Goal: Information Seeking & Learning: Learn about a topic

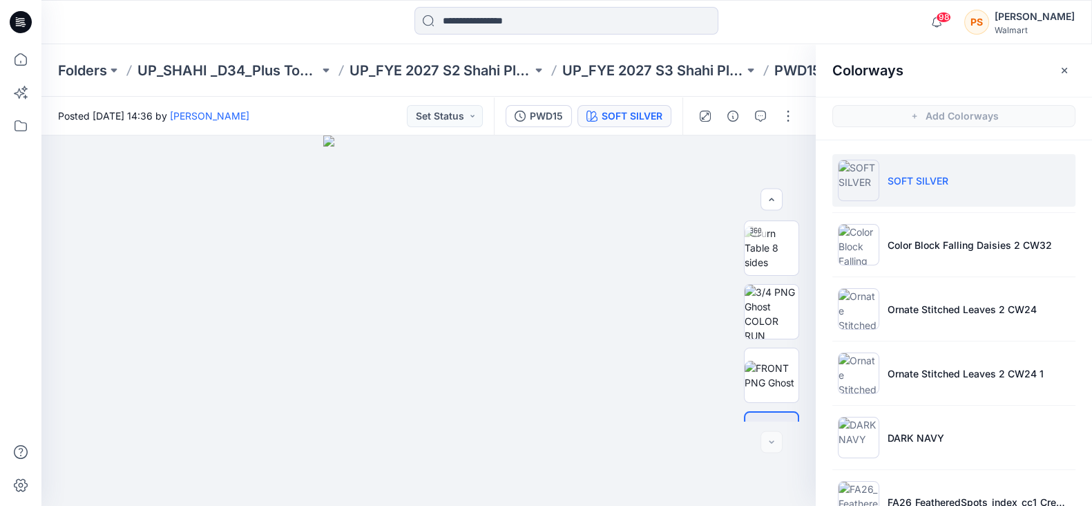
scroll to position [108, 0]
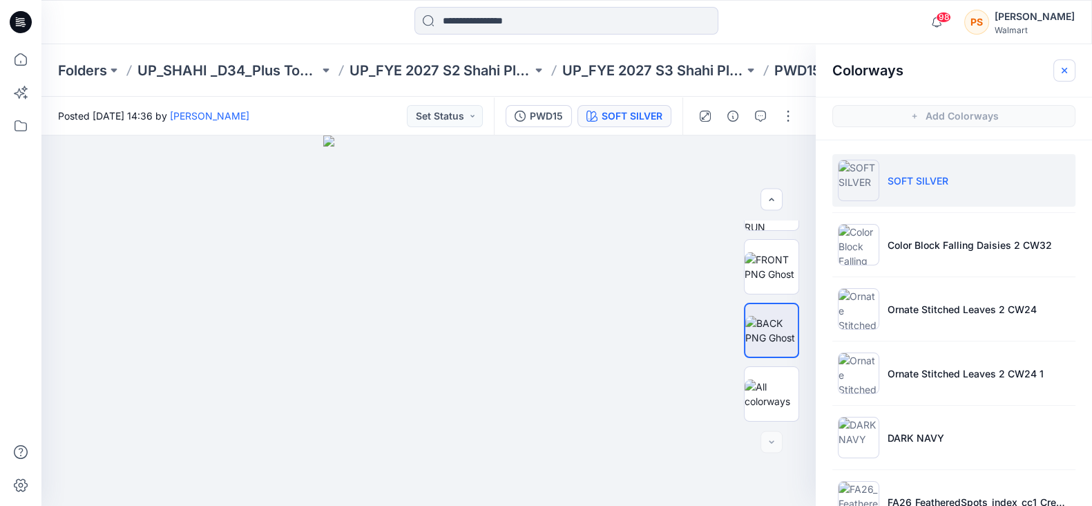
drag, startPoint x: 0, startPoint y: 0, endPoint x: 1067, endPoint y: 70, distance: 1069.5
click at [1067, 70] on icon "button" at bounding box center [1064, 70] width 11 height 11
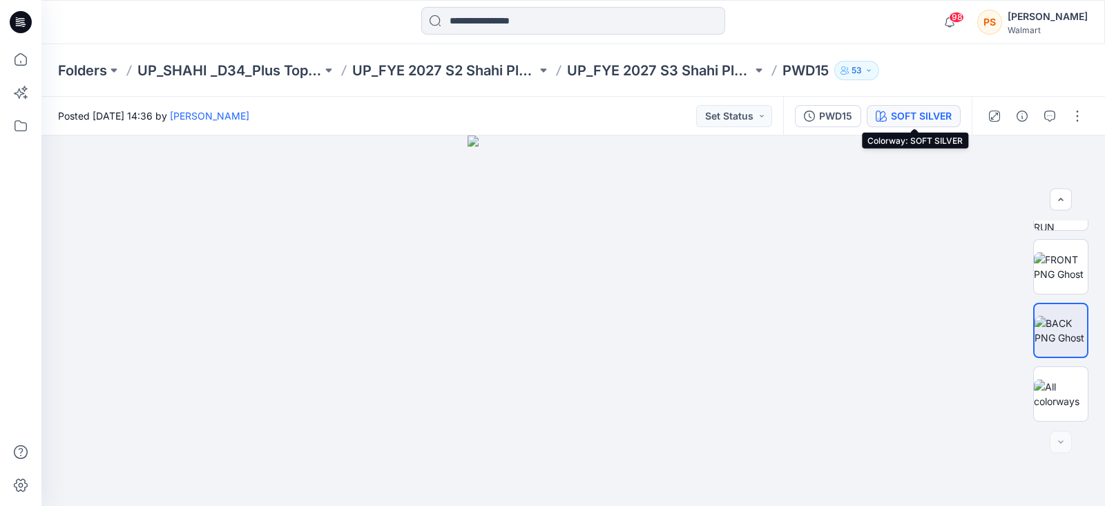
click at [919, 117] on div "SOFT SILVER" at bounding box center [921, 115] width 61 height 15
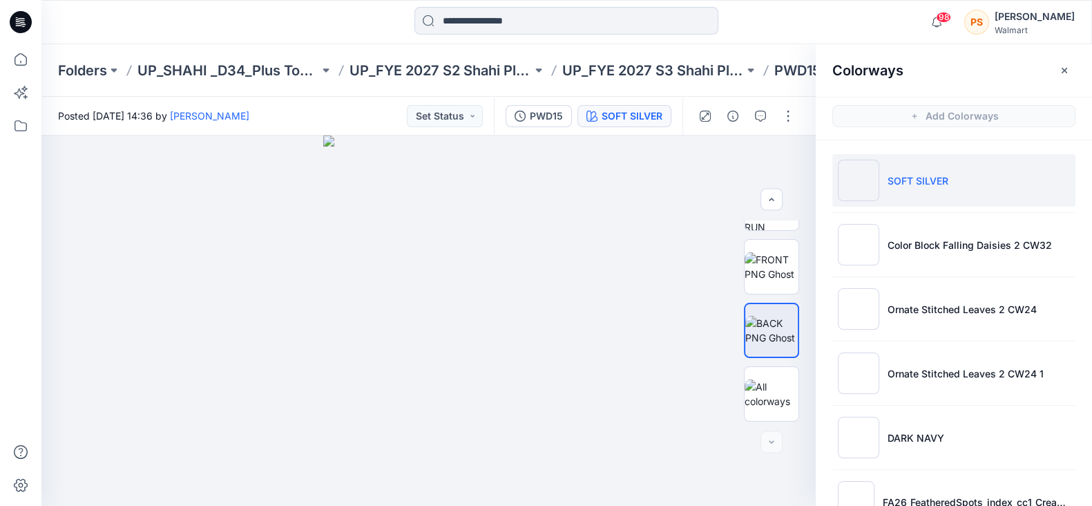
scroll to position [3, 0]
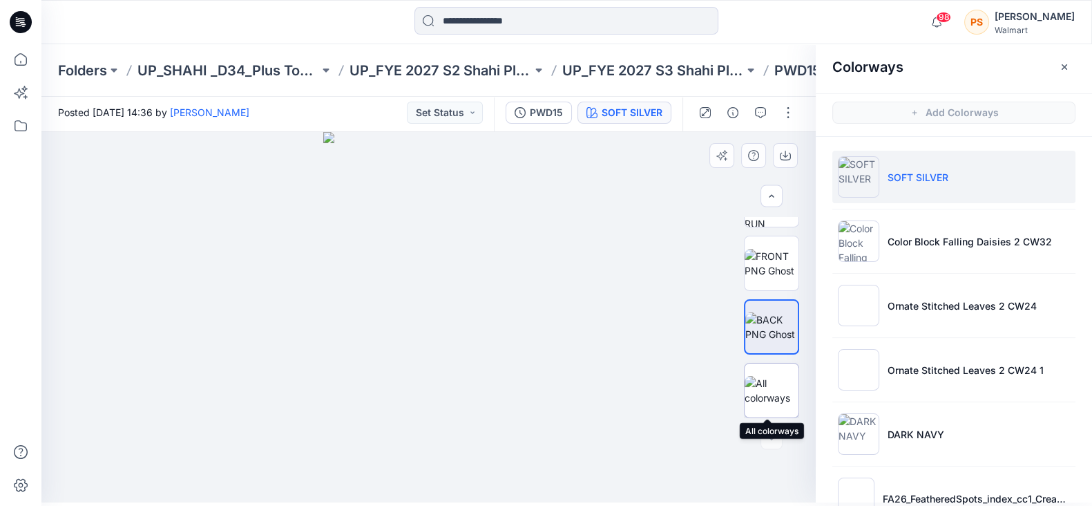
click at [765, 399] on img at bounding box center [772, 390] width 54 height 29
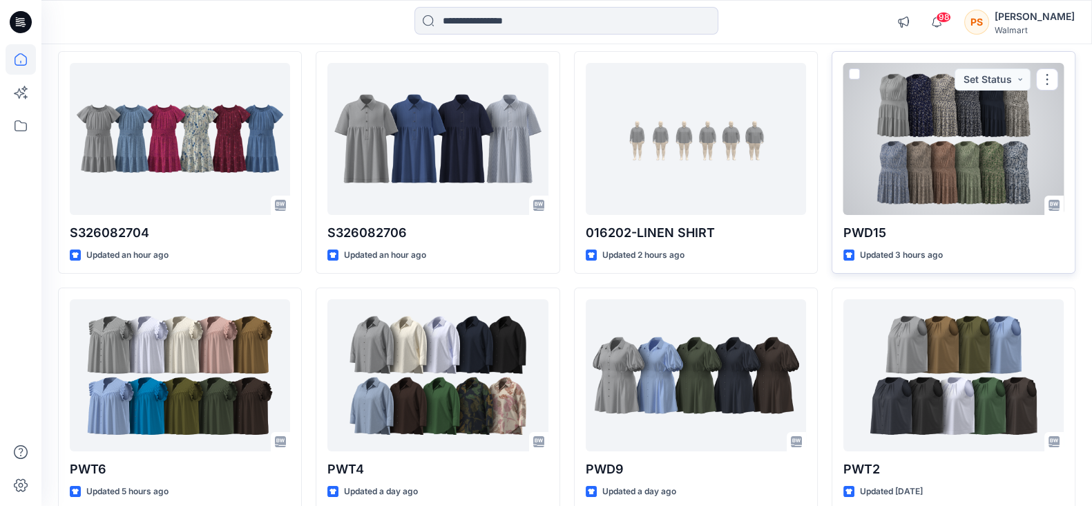
scroll to position [259, 0]
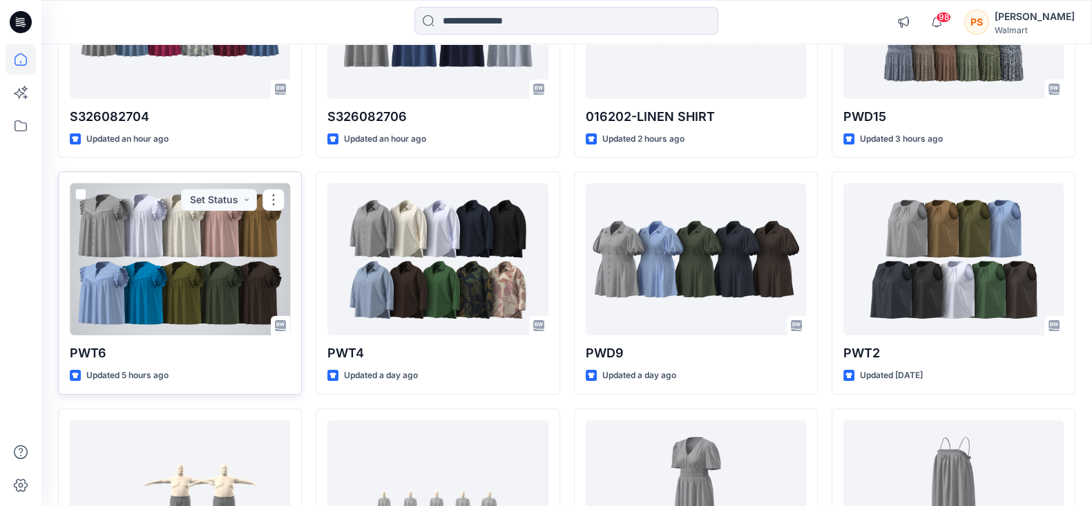
drag, startPoint x: 231, startPoint y: 265, endPoint x: 161, endPoint y: 272, distance: 70.1
click at [161, 272] on div at bounding box center [180, 259] width 220 height 152
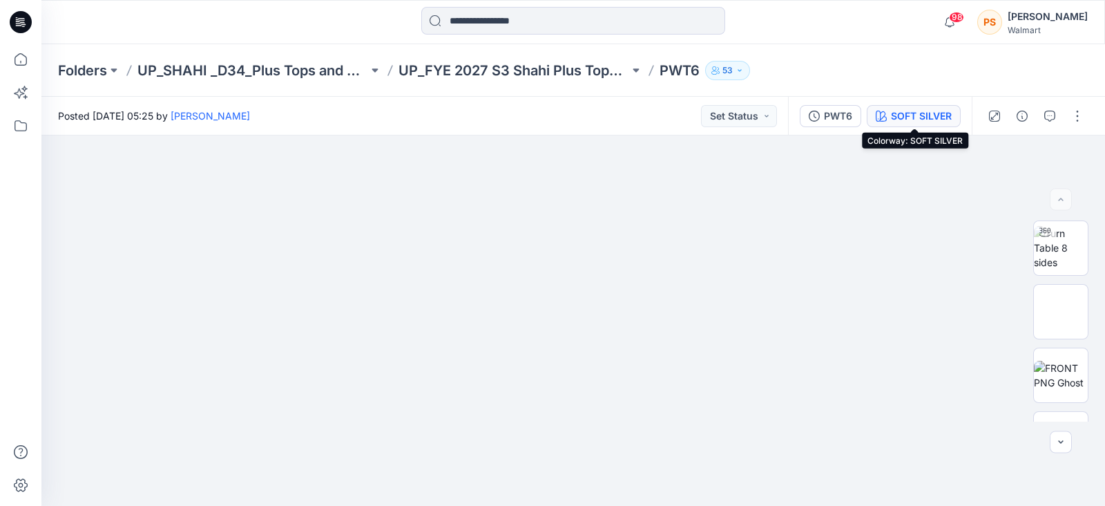
click at [904, 123] on button "SOFT SILVER" at bounding box center [914, 116] width 94 height 22
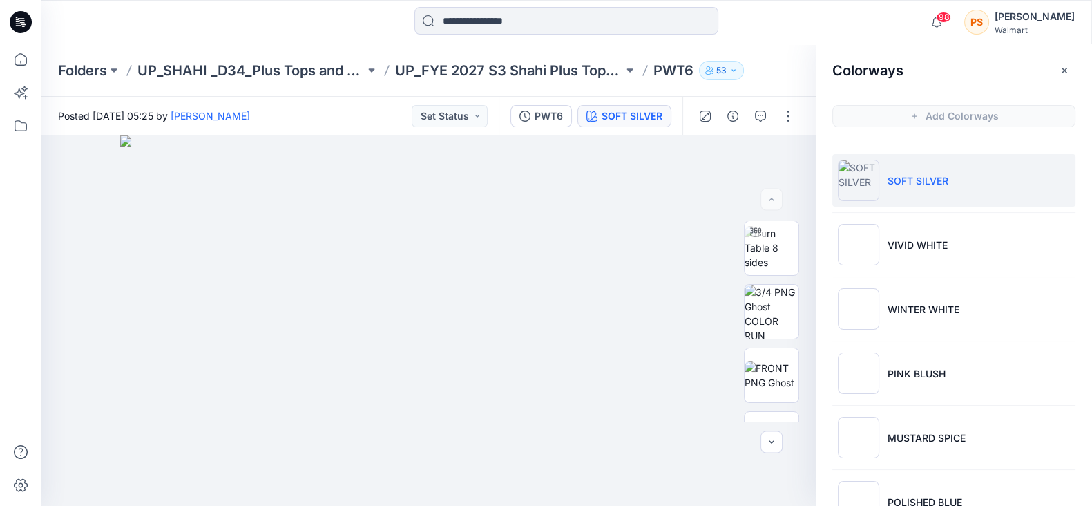
drag, startPoint x: 904, startPoint y: 123, endPoint x: 783, endPoint y: 10, distance: 165.2
click at [783, 10] on div at bounding box center [566, 22] width 525 height 30
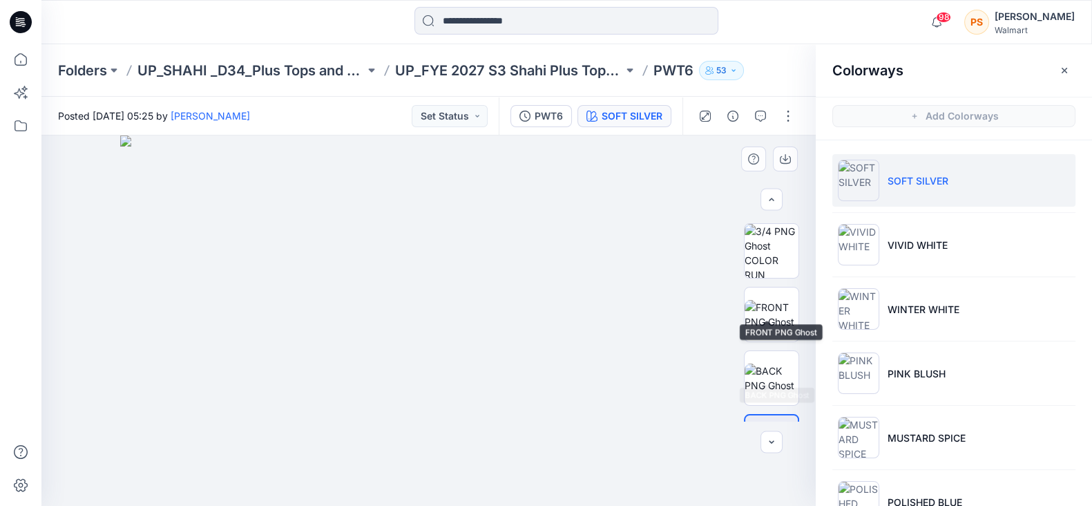
scroll to position [86, 0]
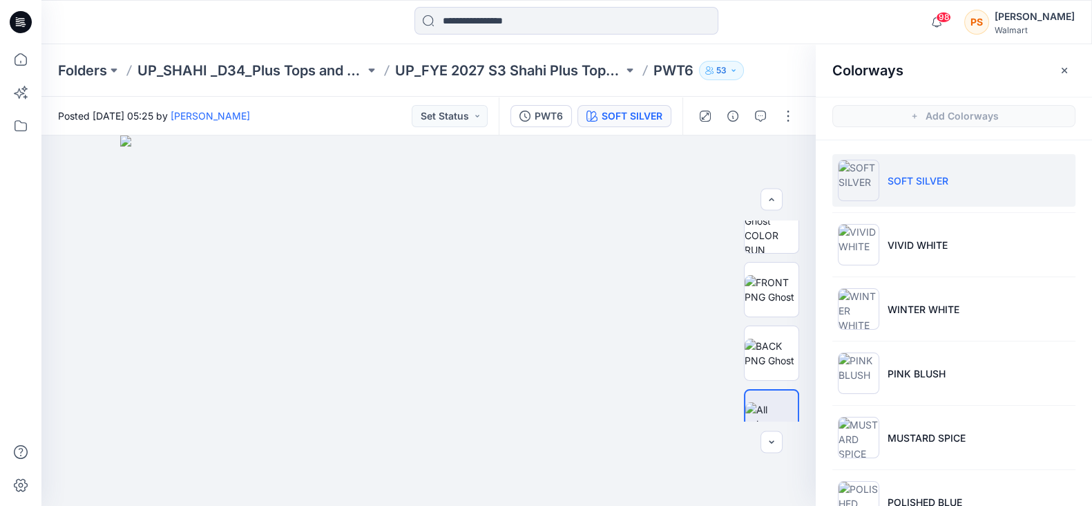
drag, startPoint x: 598, startPoint y: 504, endPoint x: 816, endPoint y: 26, distance: 526.1
click at [816, 26] on div at bounding box center [566, 22] width 525 height 30
click at [777, 302] on img at bounding box center [772, 289] width 54 height 29
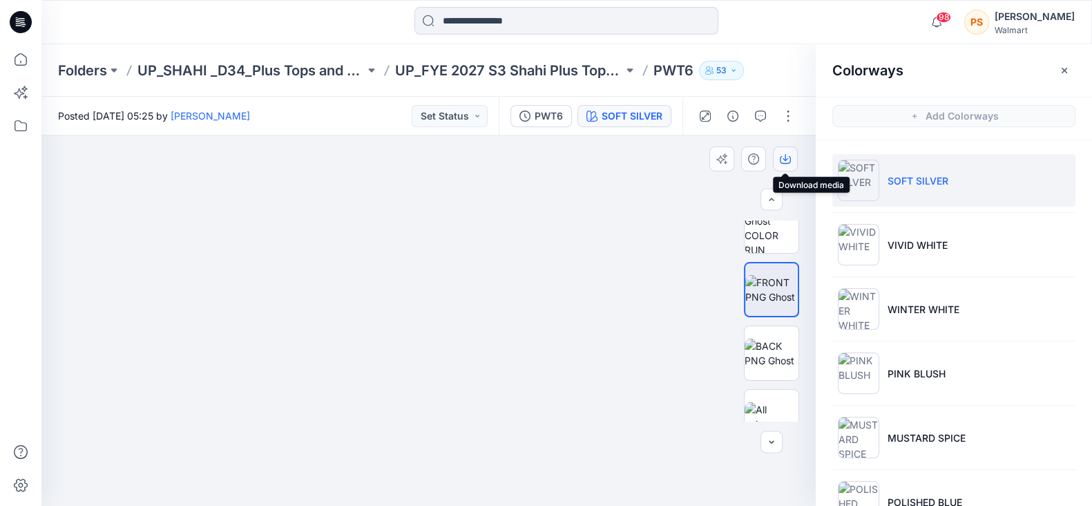
click at [787, 156] on icon "button" at bounding box center [785, 158] width 11 height 11
click at [624, 233] on div at bounding box center [428, 320] width 774 height 370
click at [761, 346] on img at bounding box center [772, 352] width 54 height 29
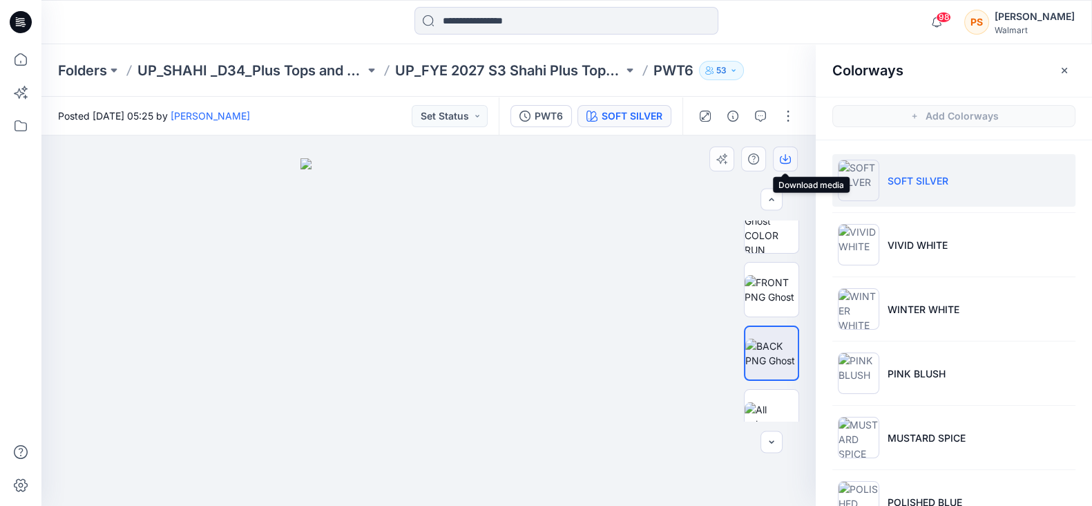
click at [790, 160] on icon "button" at bounding box center [785, 158] width 11 height 11
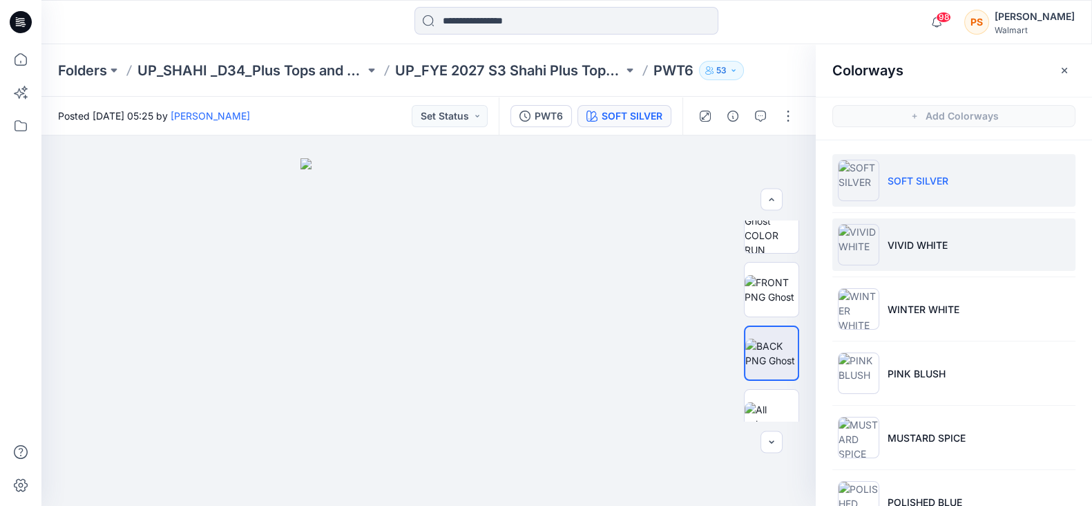
click at [939, 254] on li "VIVID WHITE" at bounding box center [953, 244] width 243 height 52
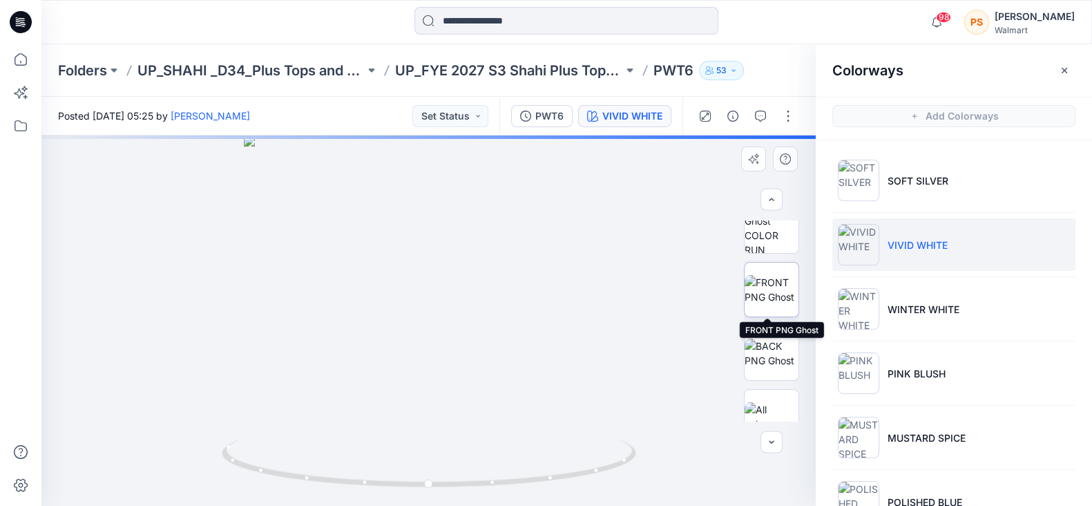
click at [765, 295] on img at bounding box center [772, 289] width 54 height 29
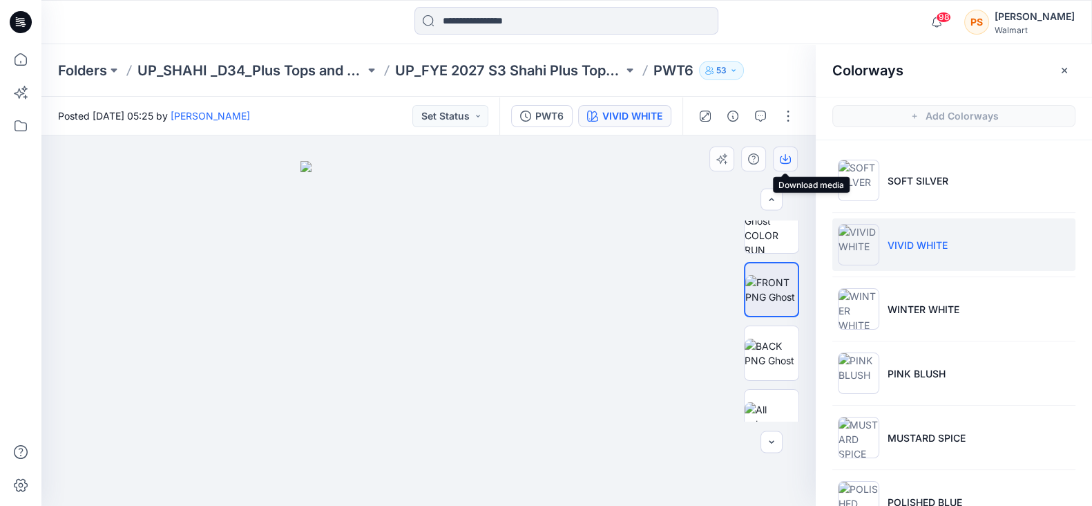
click at [784, 155] on icon "button" at bounding box center [785, 158] width 11 height 11
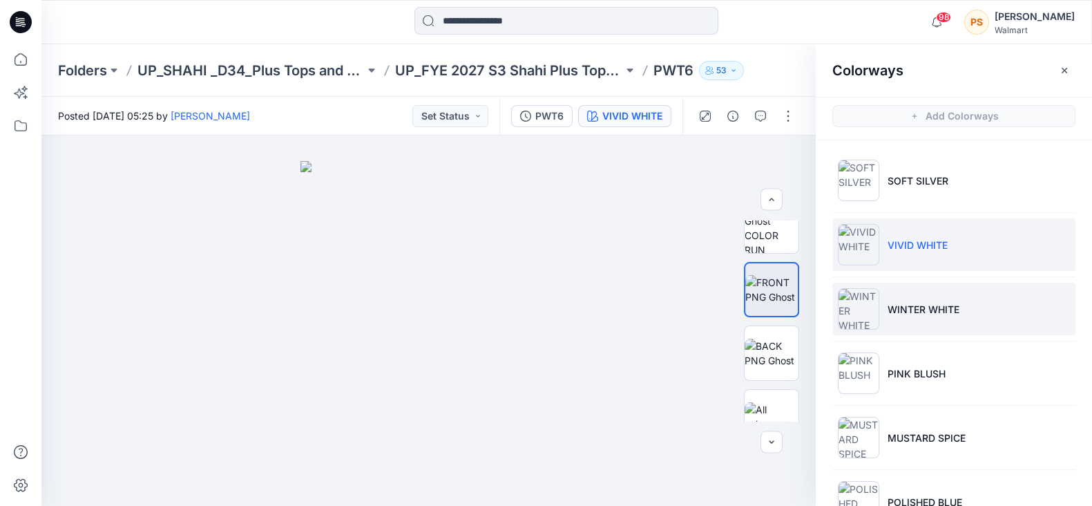
click at [919, 313] on p "WINTER WHITE" at bounding box center [924, 309] width 72 height 15
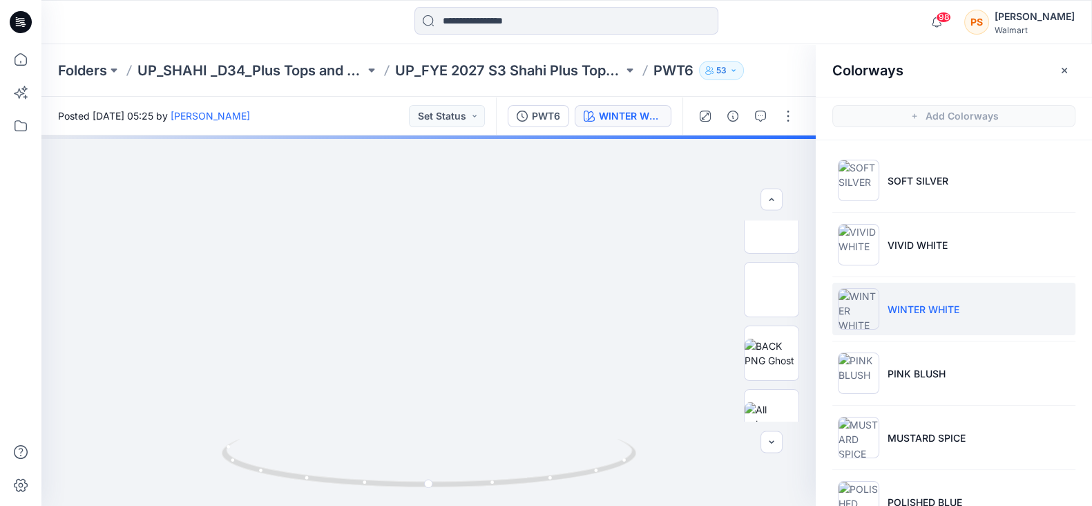
click at [314, 23] on div at bounding box center [566, 22] width 525 height 30
click at [772, 285] on img at bounding box center [772, 289] width 54 height 29
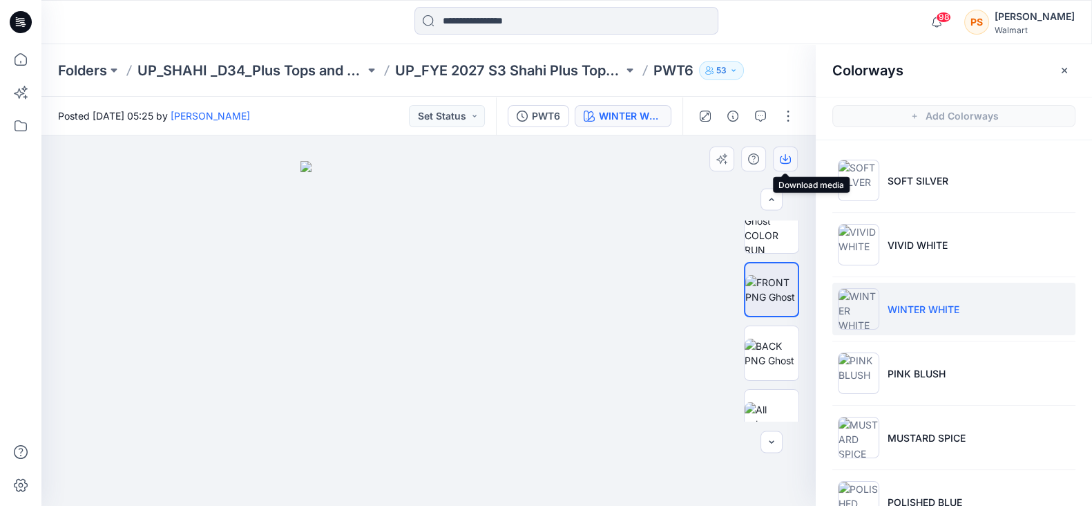
click at [790, 164] on icon "button" at bounding box center [785, 158] width 11 height 11
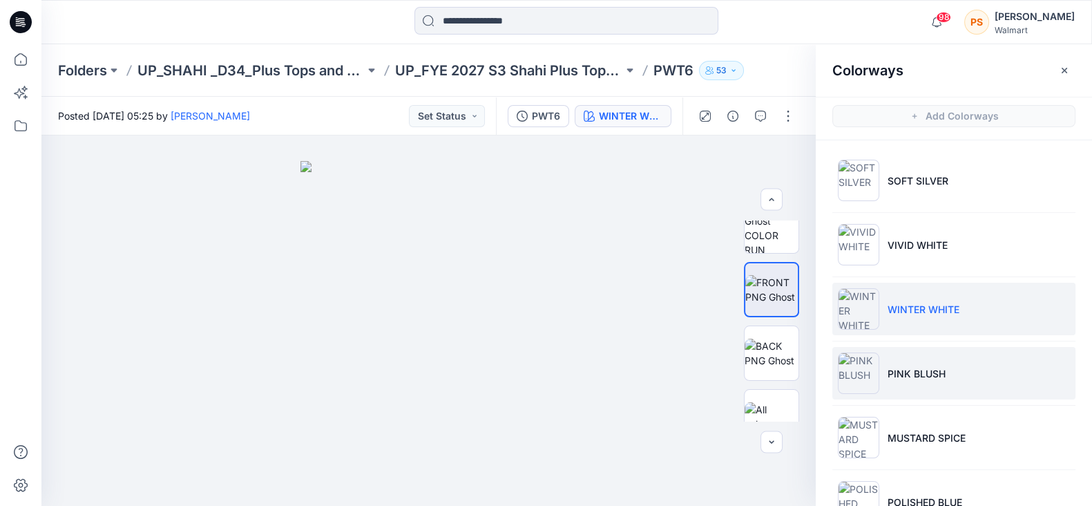
click at [926, 373] on p "PINK BLUSH" at bounding box center [917, 373] width 58 height 15
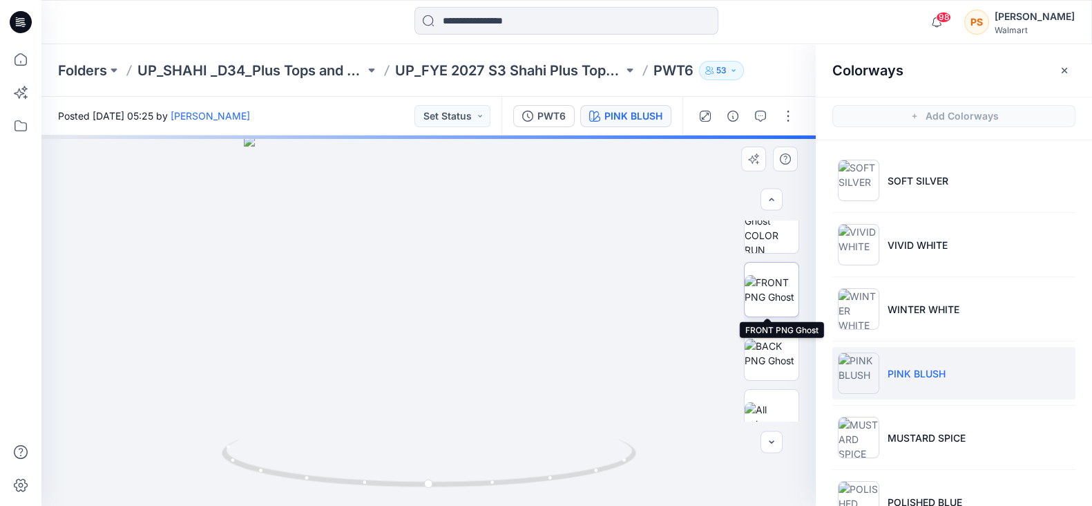
click at [760, 275] on img at bounding box center [772, 289] width 54 height 29
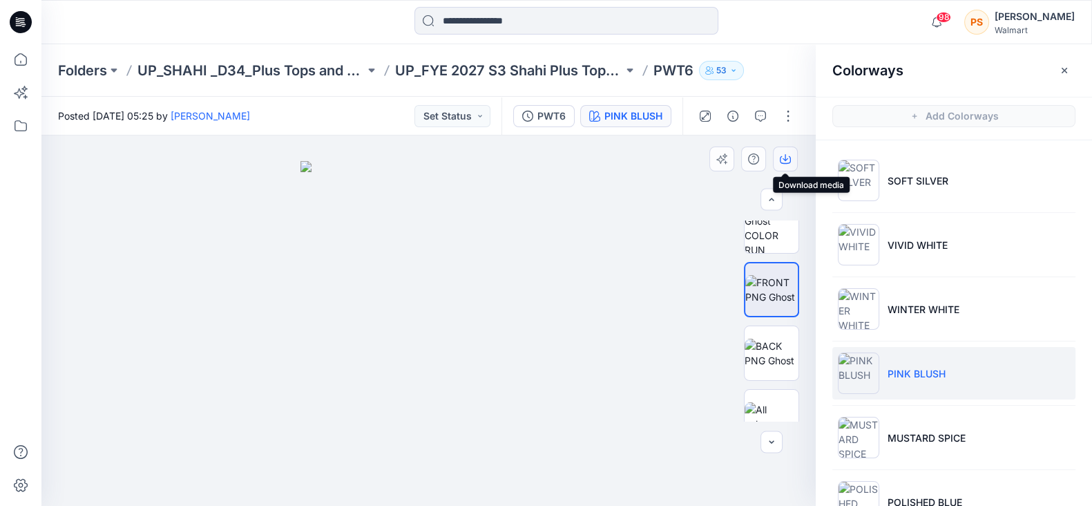
click at [790, 157] on icon "button" at bounding box center [785, 160] width 11 height 8
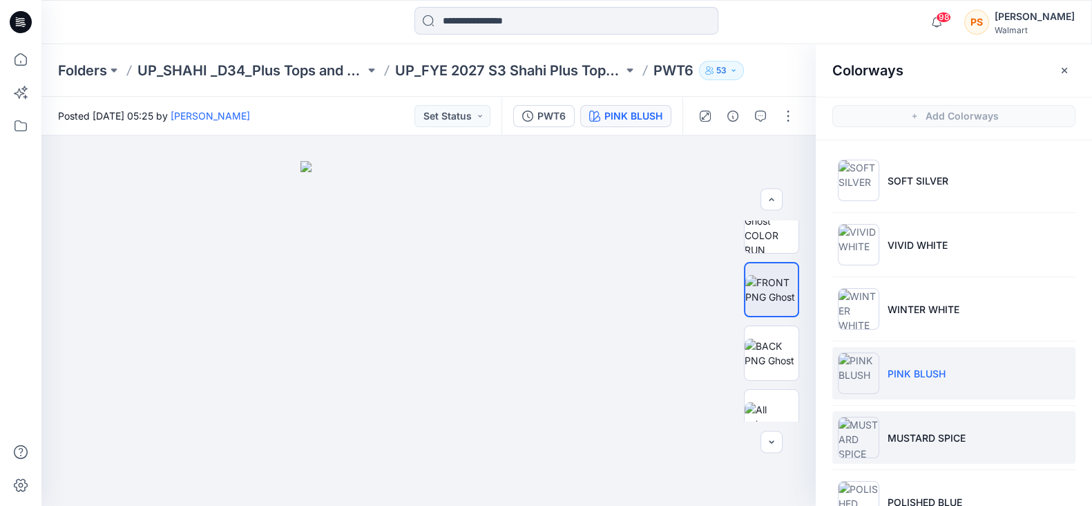
click at [929, 437] on p "MUSTARD SPICE" at bounding box center [927, 437] width 78 height 15
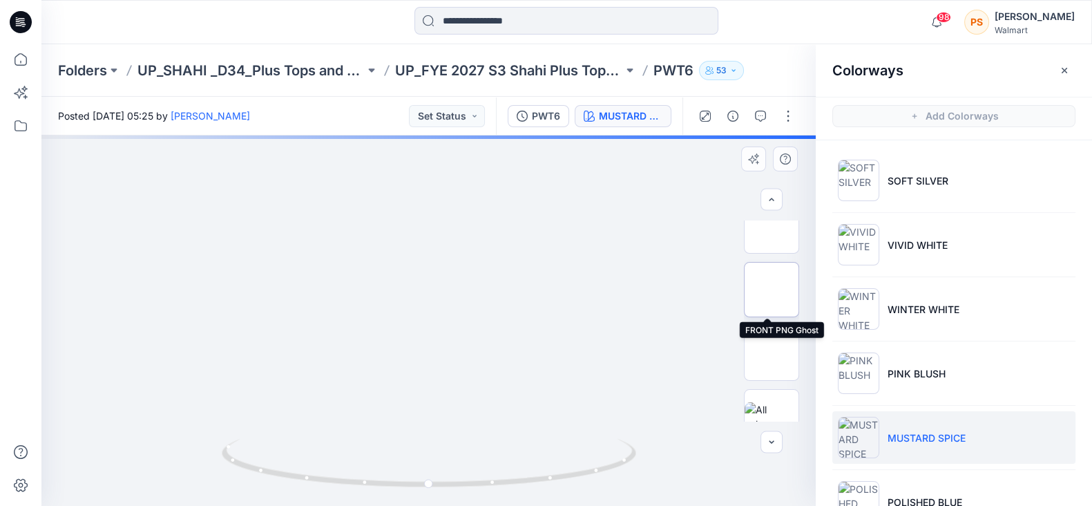
click at [772, 289] on img at bounding box center [772, 289] width 0 height 0
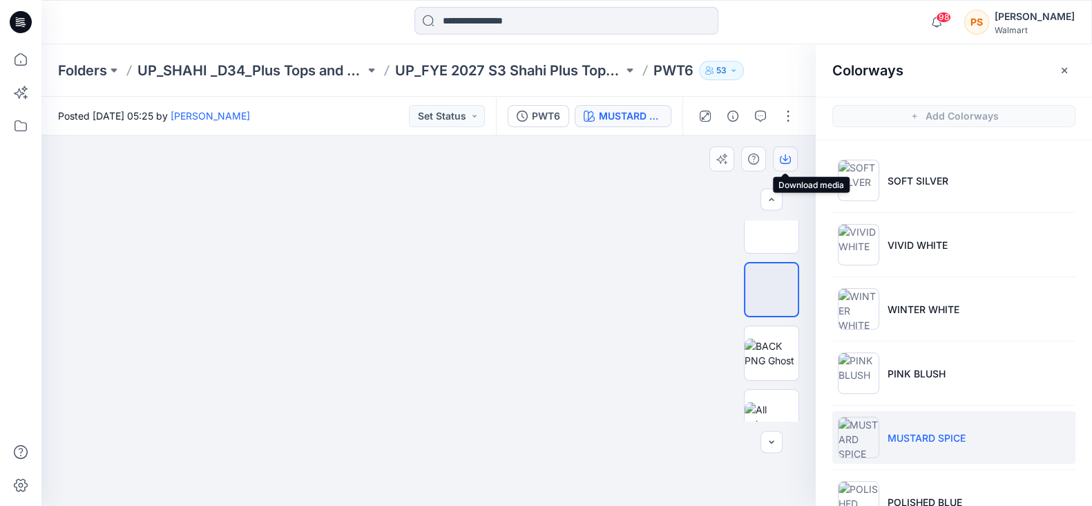
click at [781, 154] on icon "button" at bounding box center [785, 158] width 11 height 11
click at [790, 166] on button "button" at bounding box center [785, 158] width 25 height 25
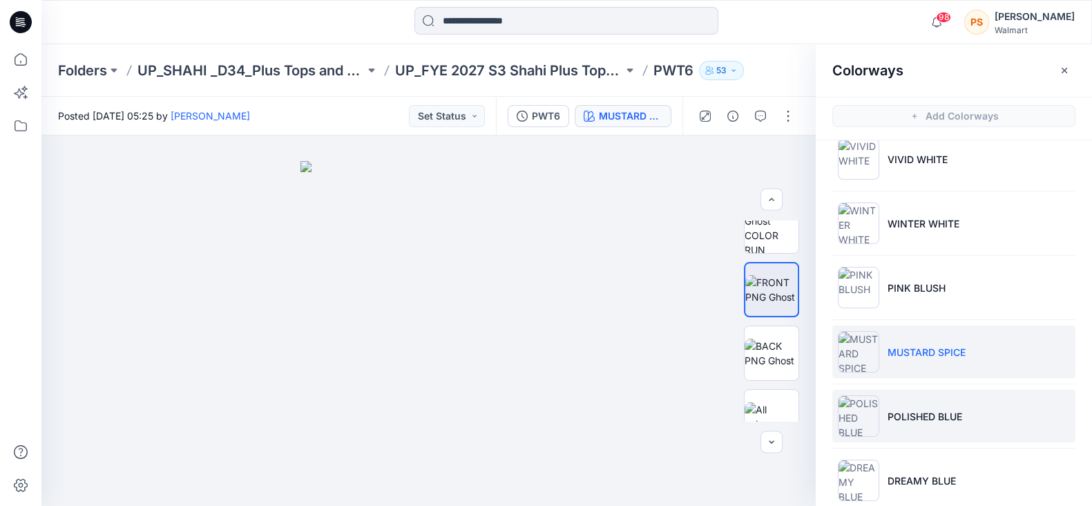
click at [934, 401] on li "POLISHED BLUE" at bounding box center [953, 416] width 243 height 52
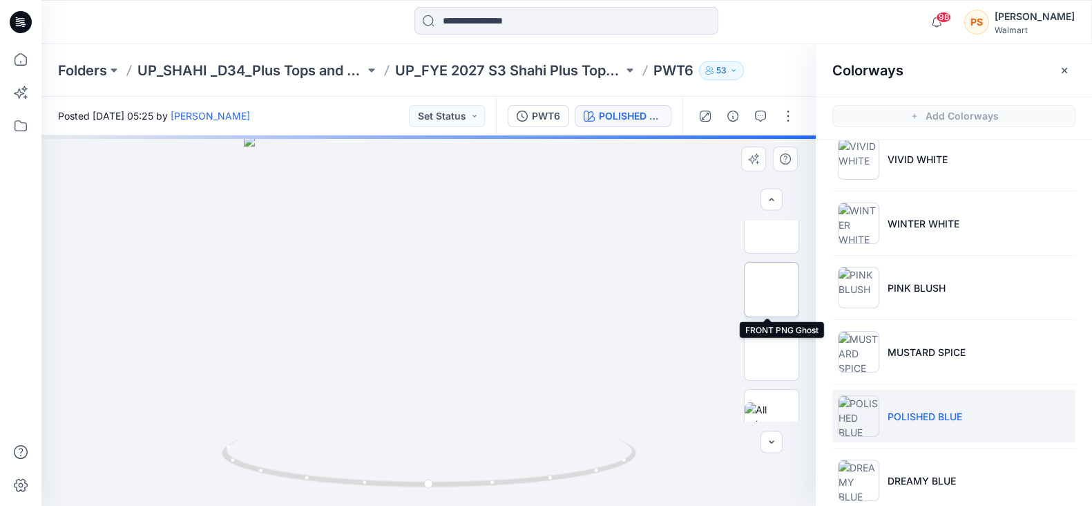
click at [765, 275] on img at bounding box center [772, 289] width 54 height 29
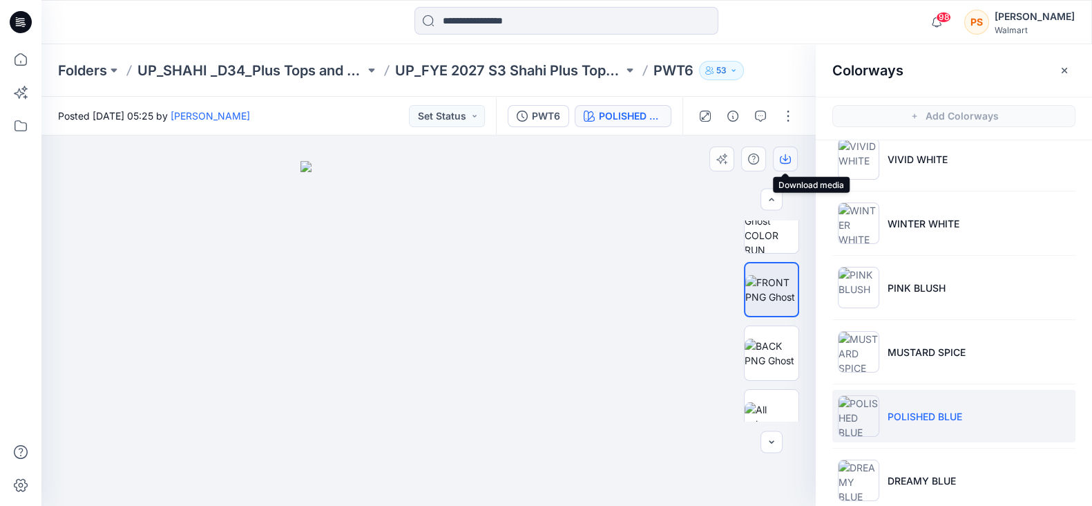
click at [792, 157] on button "button" at bounding box center [785, 158] width 25 height 25
click at [303, 32] on div at bounding box center [172, 22] width 262 height 30
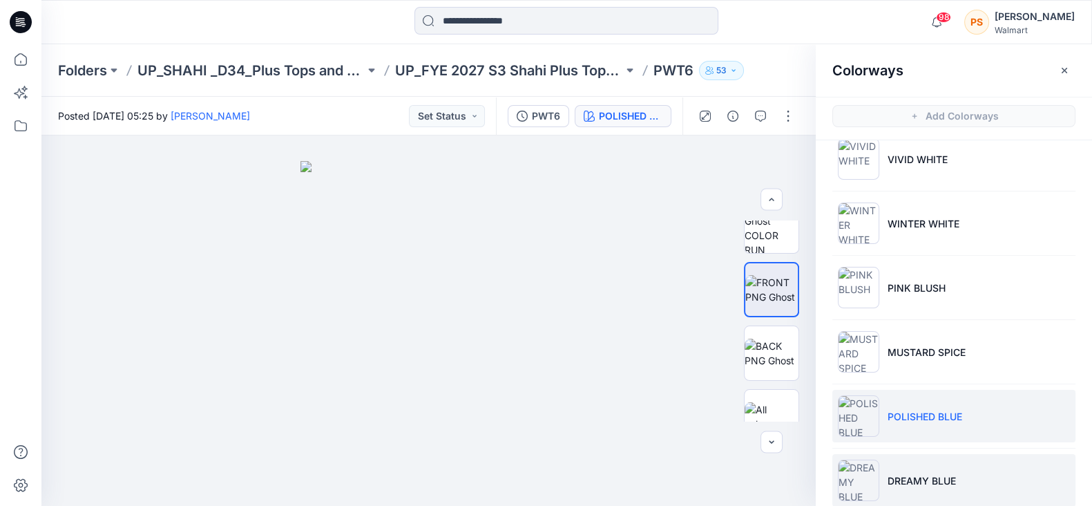
click at [938, 483] on p "DREAMY BLUE" at bounding box center [922, 480] width 68 height 15
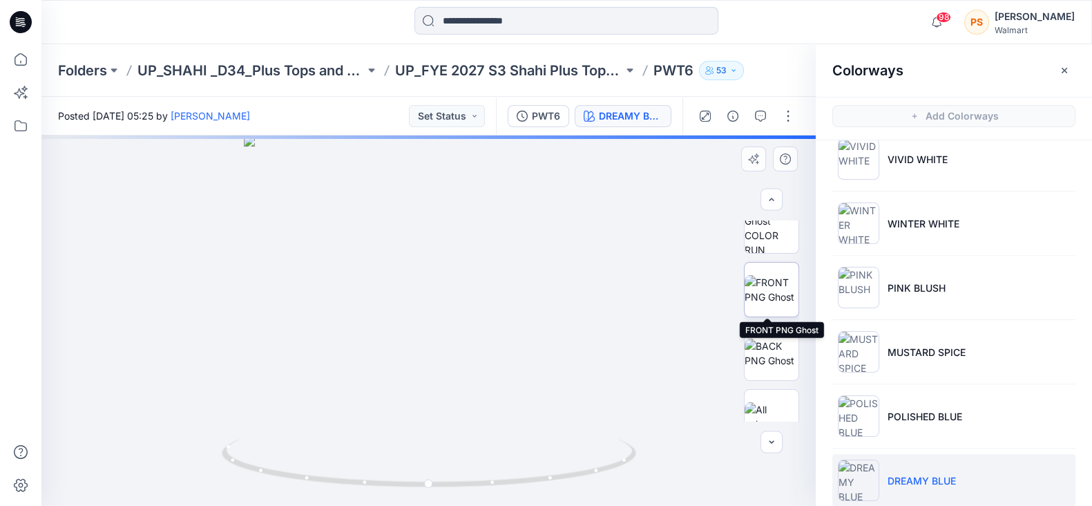
click at [760, 288] on img at bounding box center [772, 289] width 54 height 29
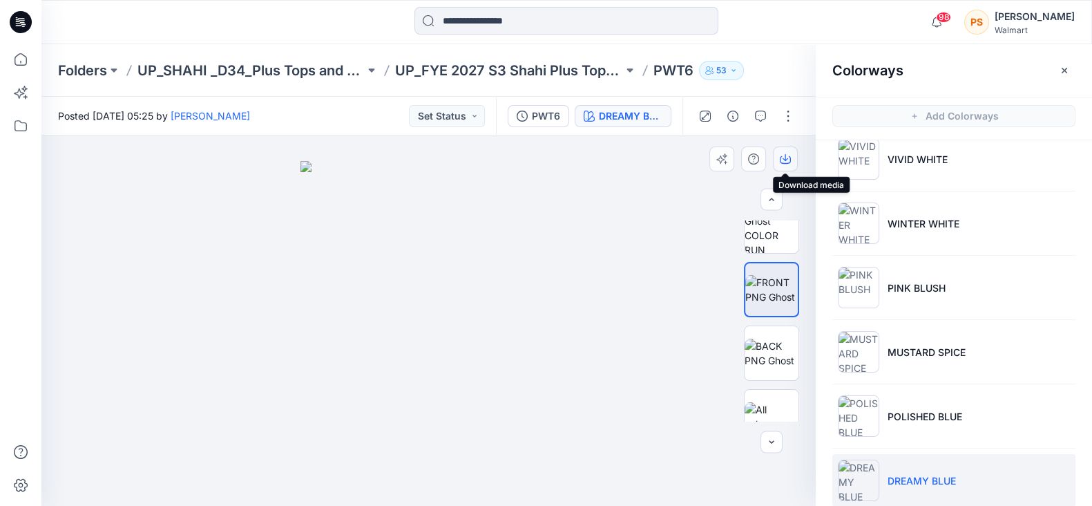
click at [783, 153] on icon "button" at bounding box center [785, 158] width 11 height 11
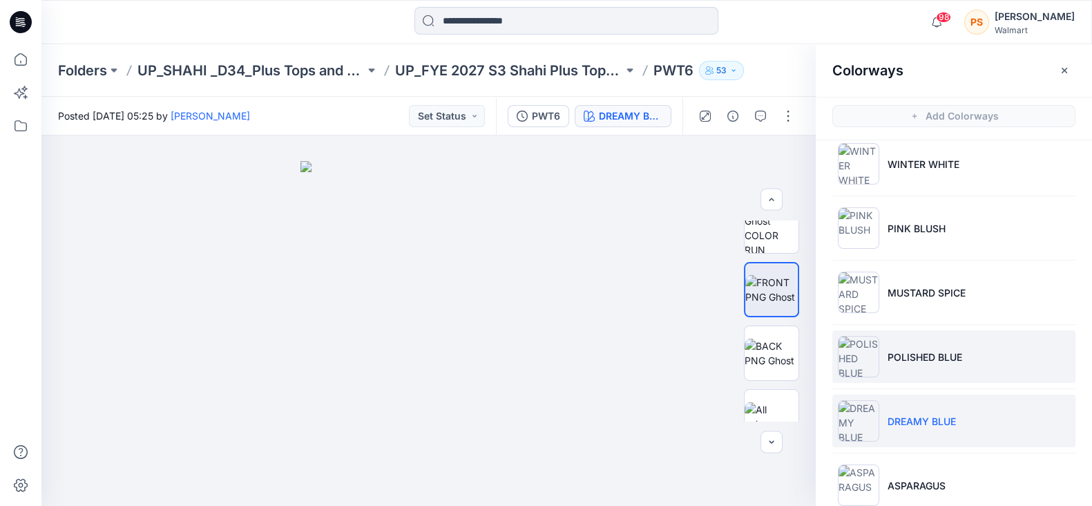
scroll to position [172, 0]
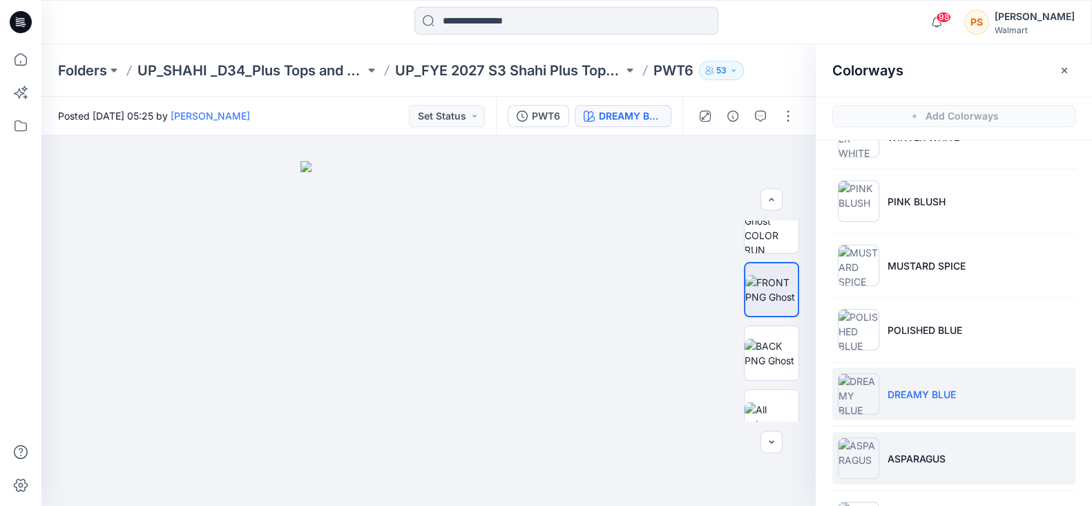
click at [987, 466] on li "ASPARAGUS" at bounding box center [953, 458] width 243 height 52
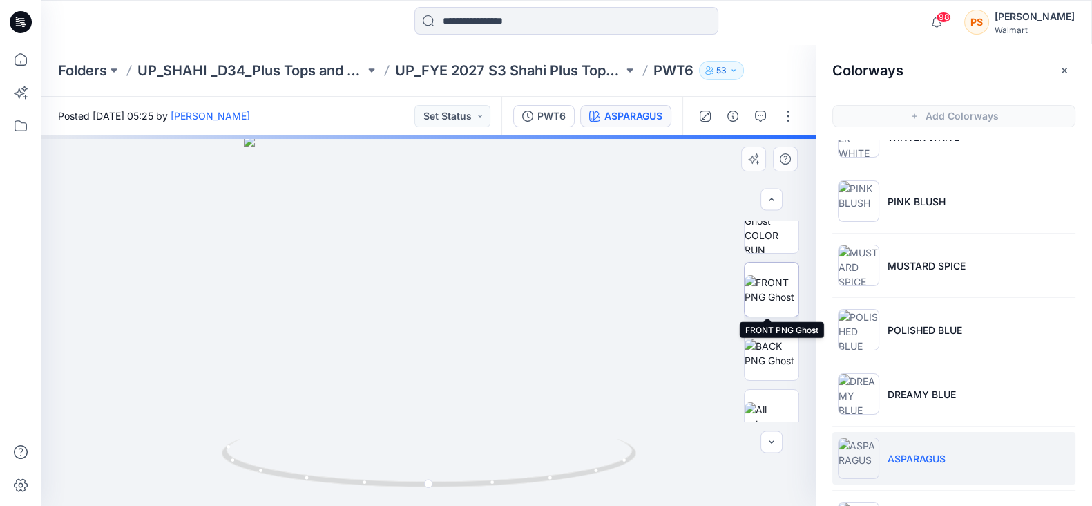
click at [763, 285] on img at bounding box center [772, 289] width 54 height 29
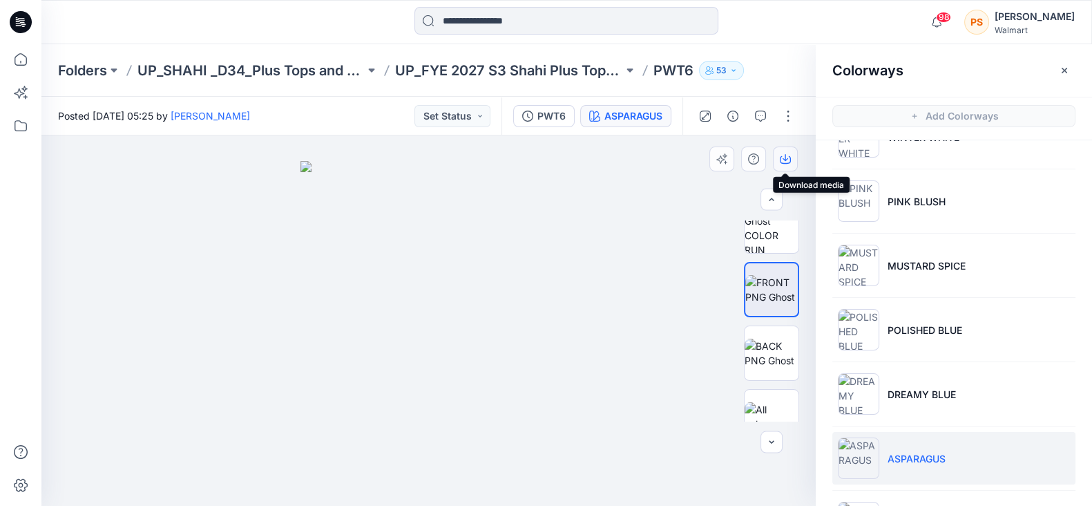
click at [789, 162] on icon "button" at bounding box center [785, 160] width 11 height 8
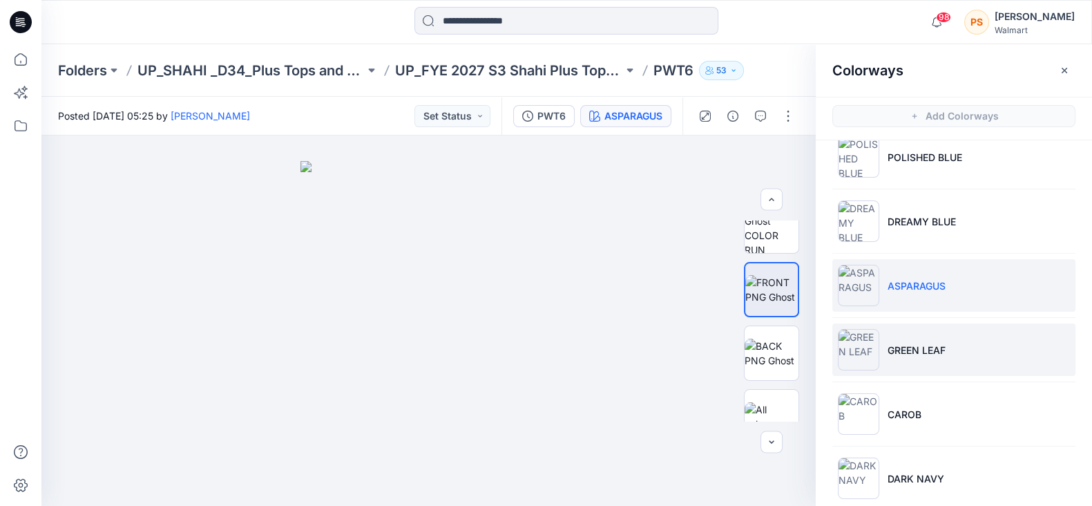
click at [910, 354] on li "GREEN LEAF" at bounding box center [953, 349] width 243 height 52
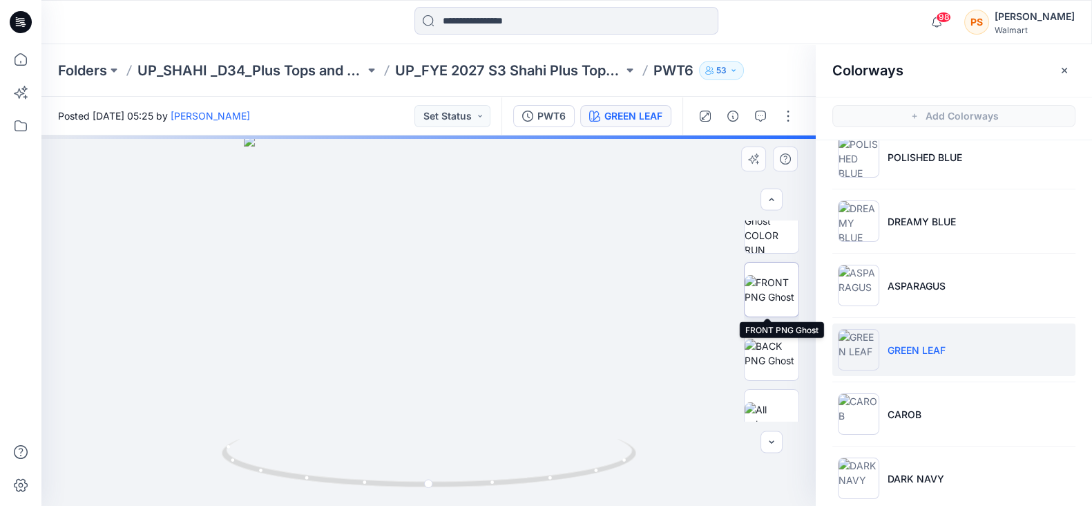
click at [772, 296] on img at bounding box center [772, 289] width 54 height 29
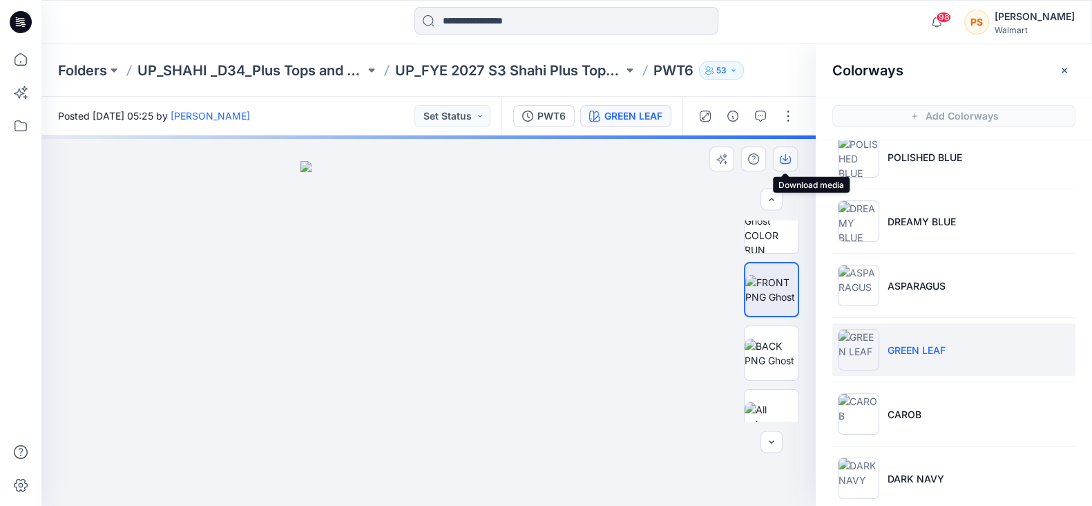
click at [786, 158] on icon "button" at bounding box center [785, 158] width 11 height 11
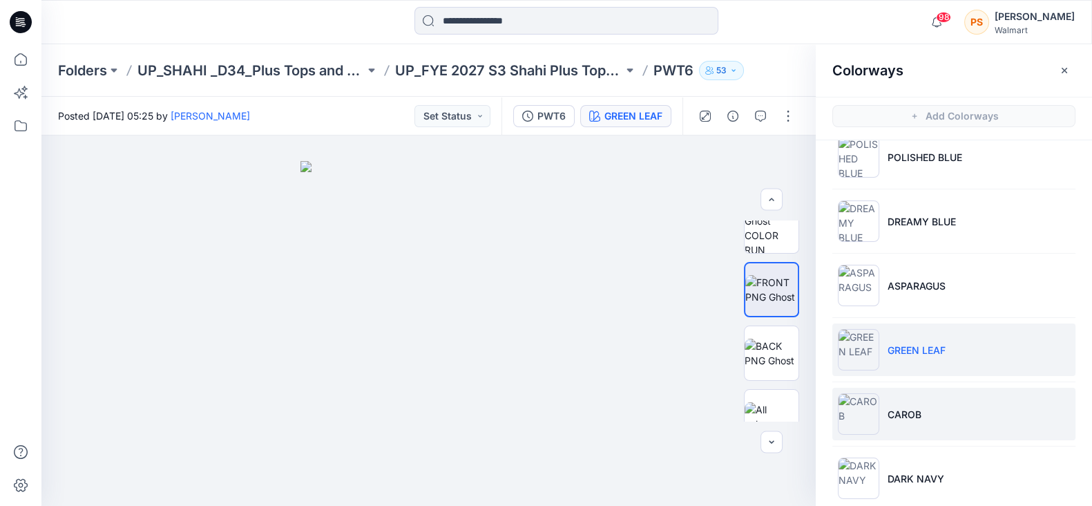
click at [926, 420] on li "CAROB" at bounding box center [953, 414] width 243 height 52
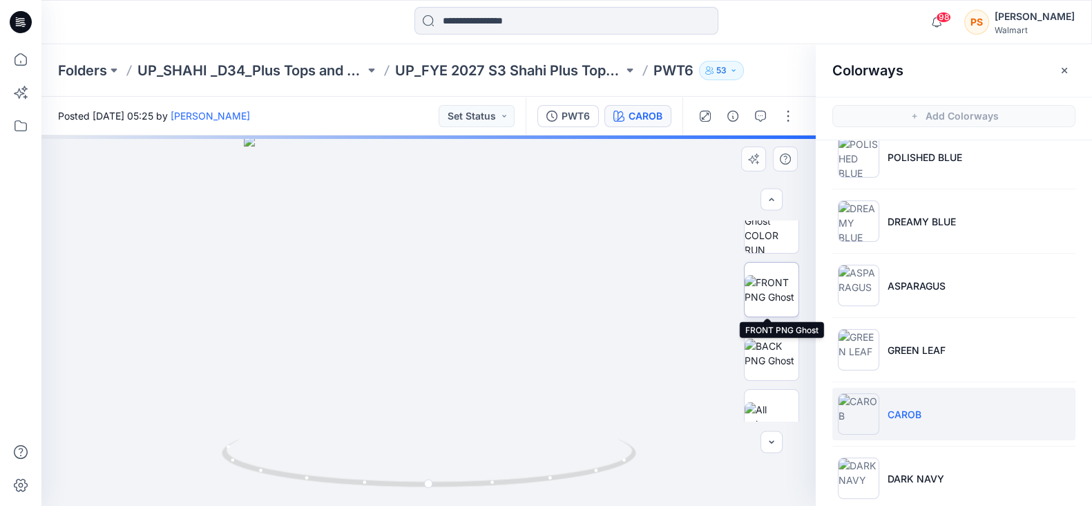
click at [767, 285] on img at bounding box center [772, 289] width 54 height 29
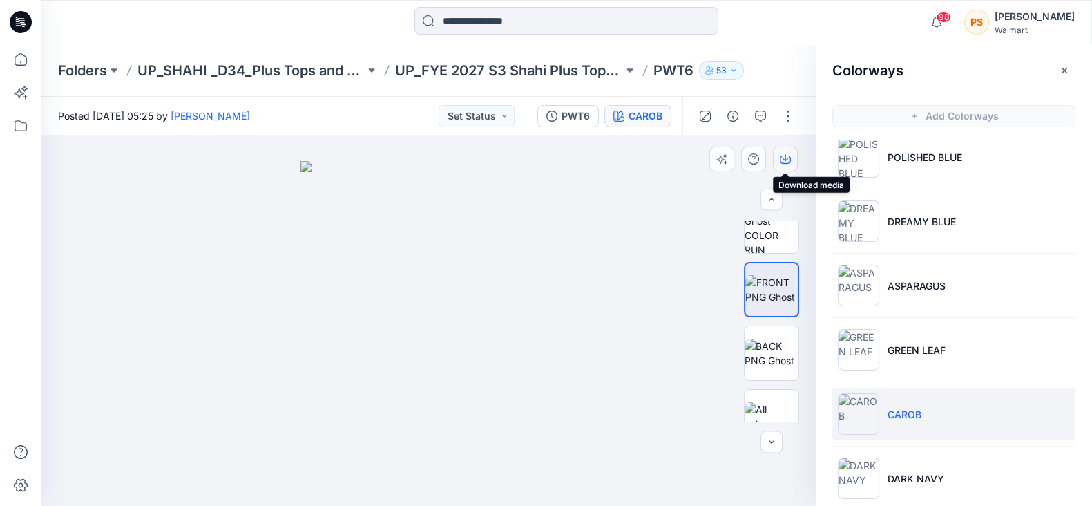
click at [786, 162] on icon "button" at bounding box center [785, 158] width 11 height 11
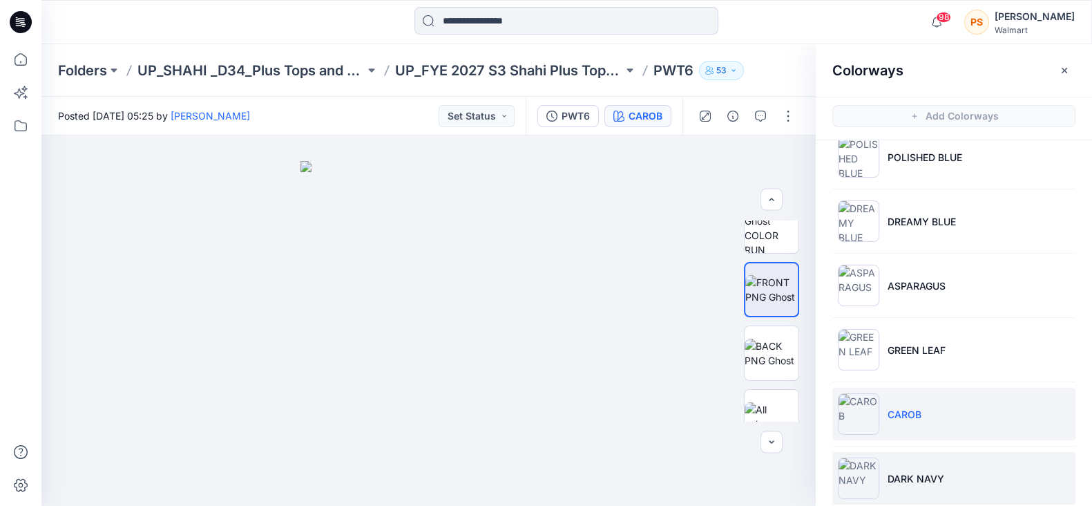
click at [943, 470] on li "DARK NAVY" at bounding box center [953, 478] width 243 height 52
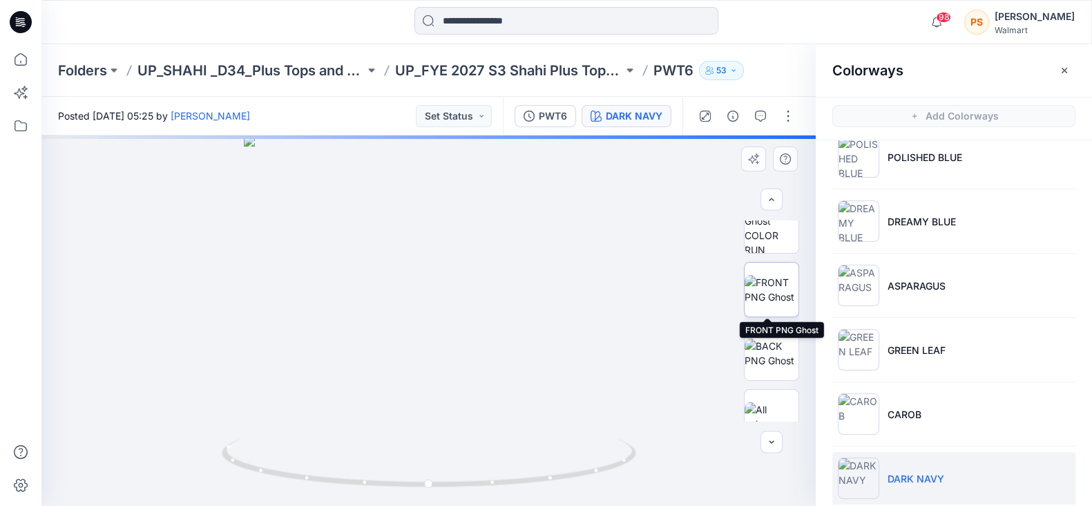
click at [763, 289] on img at bounding box center [772, 289] width 54 height 29
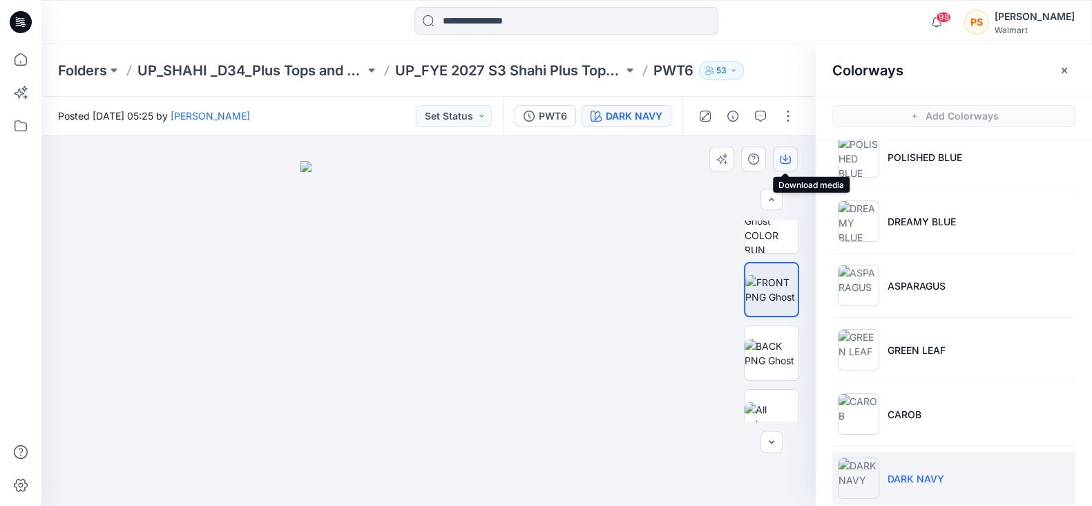
click at [788, 153] on icon "button" at bounding box center [785, 158] width 11 height 11
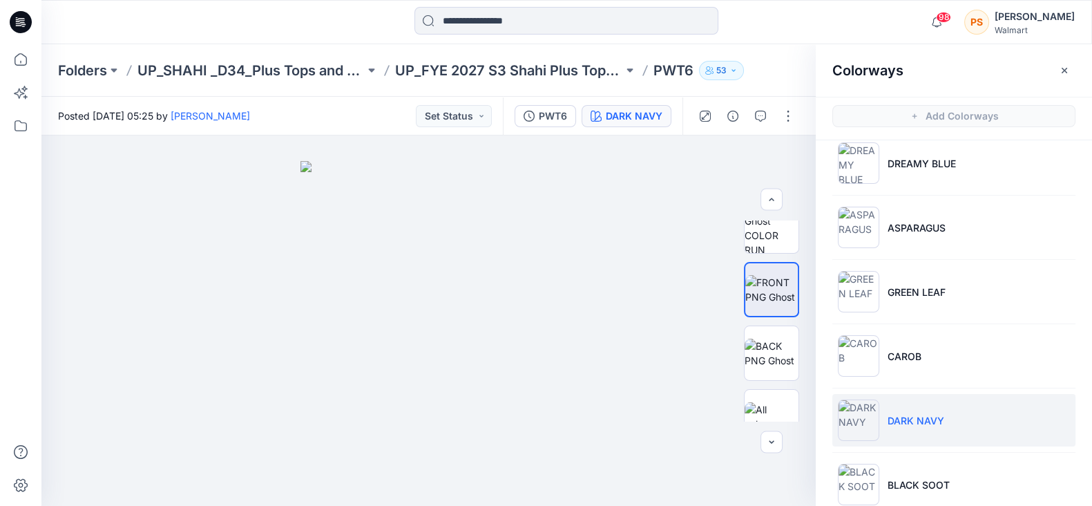
scroll to position [426, 0]
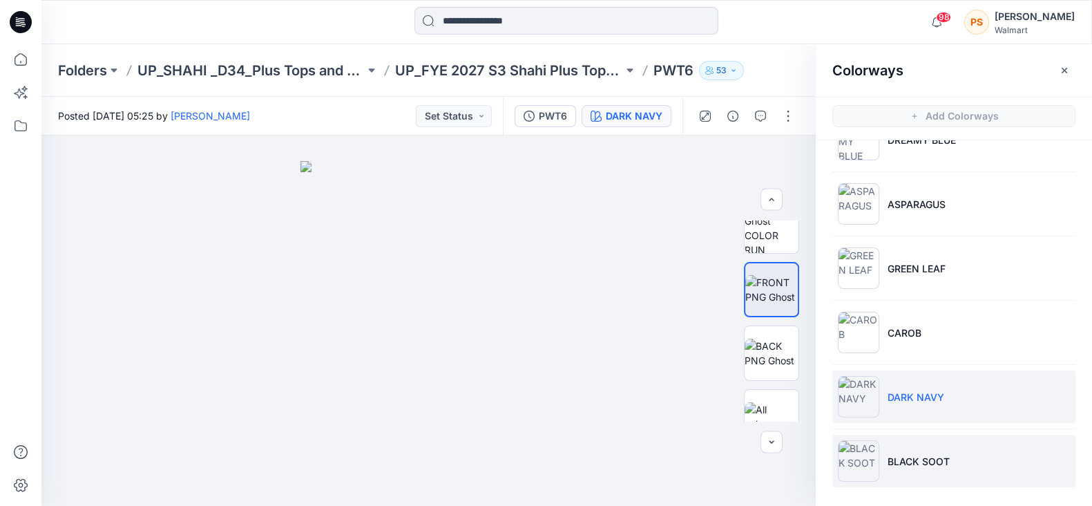
click at [992, 452] on li "BLACK SOOT" at bounding box center [953, 461] width 243 height 52
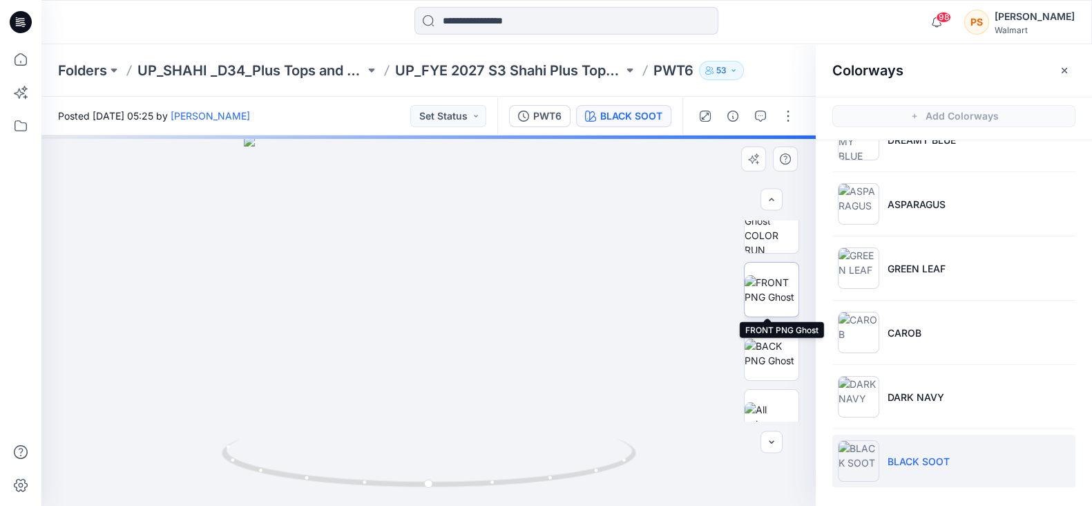
click at [753, 280] on img at bounding box center [772, 289] width 54 height 29
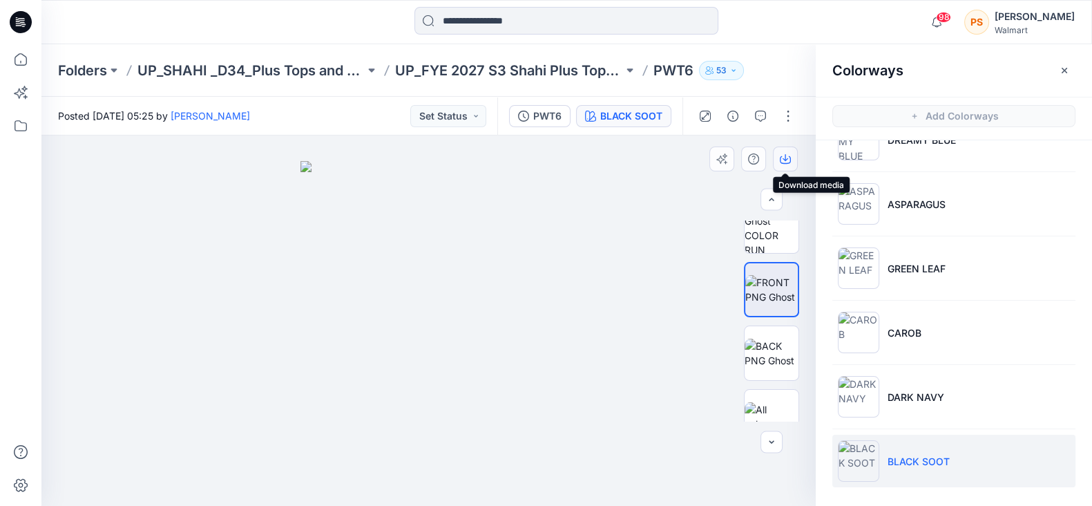
click at [788, 158] on icon "button" at bounding box center [785, 158] width 11 height 11
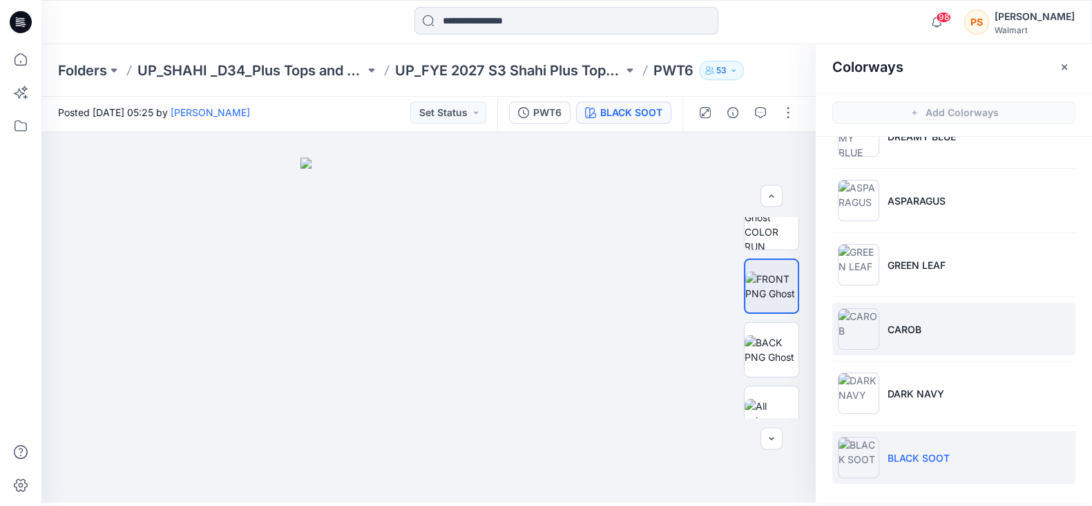
scroll to position [3, 0]
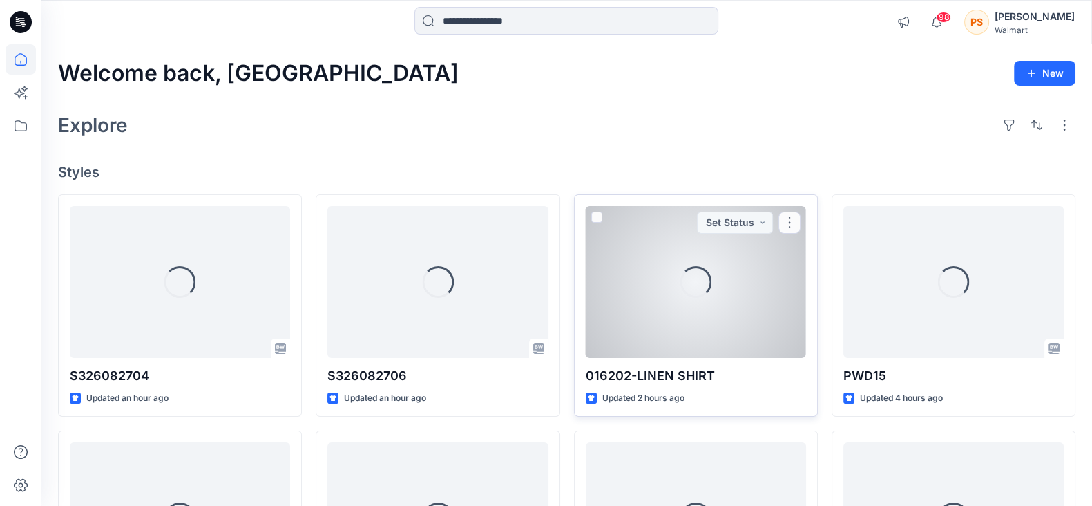
scroll to position [172, 0]
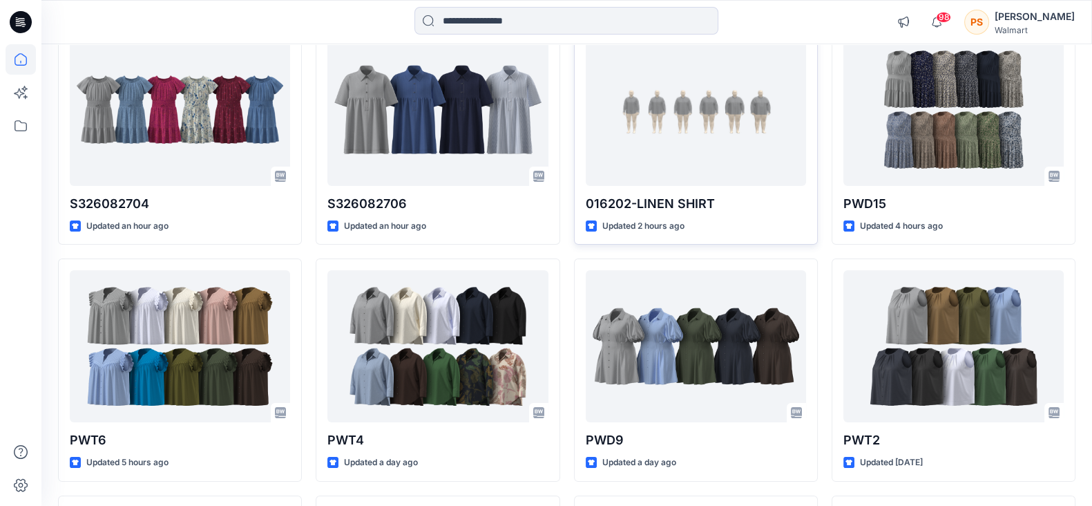
click at [180, 325] on div at bounding box center [180, 346] width 220 height 152
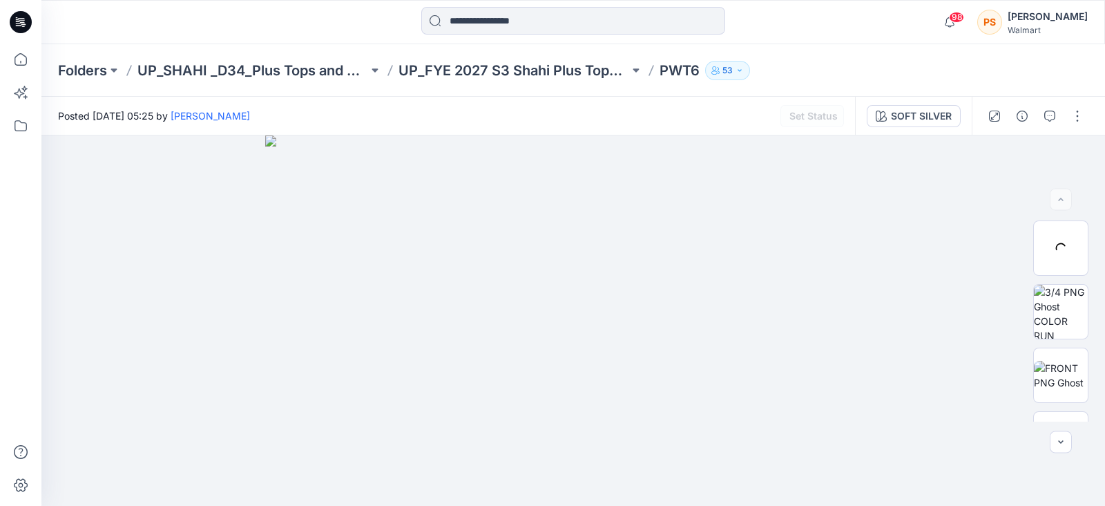
click at [808, 48] on div "Folders UP_SHAHI _D34_Plus Tops and Dresses UP_FYE 2027 S3 Shahi Plus Tops and …" at bounding box center [573, 70] width 1064 height 52
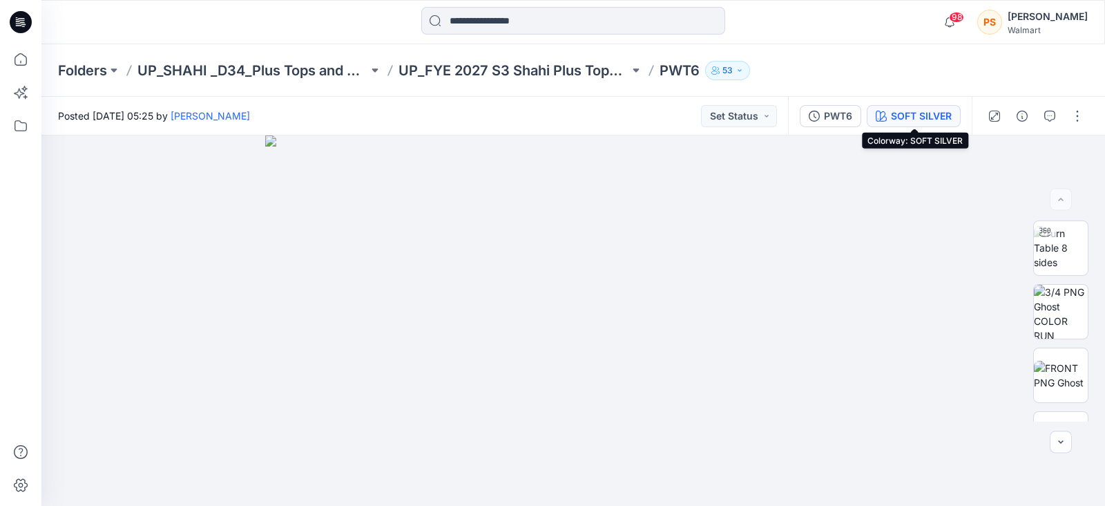
click at [919, 109] on div "SOFT SILVER" at bounding box center [921, 115] width 61 height 15
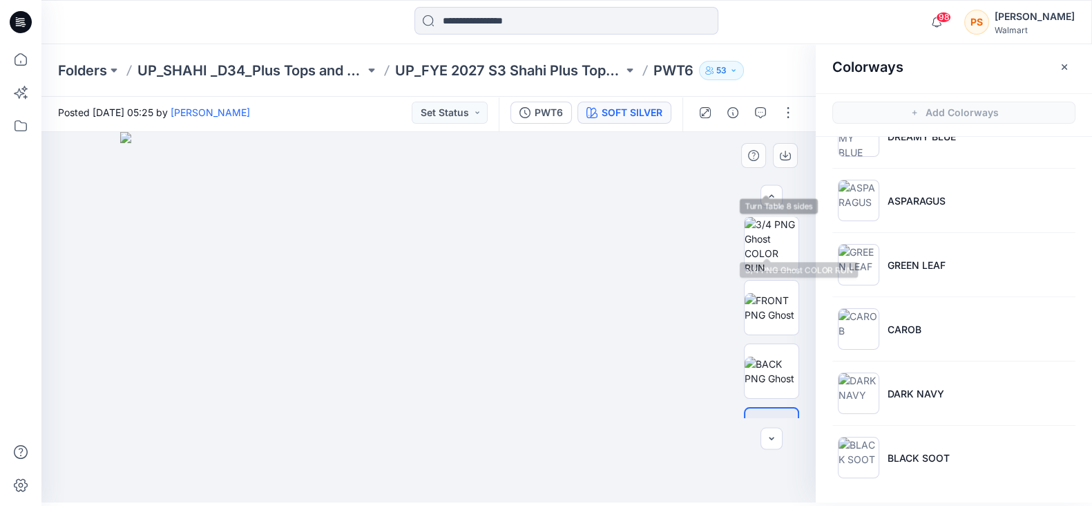
scroll to position [108, 0]
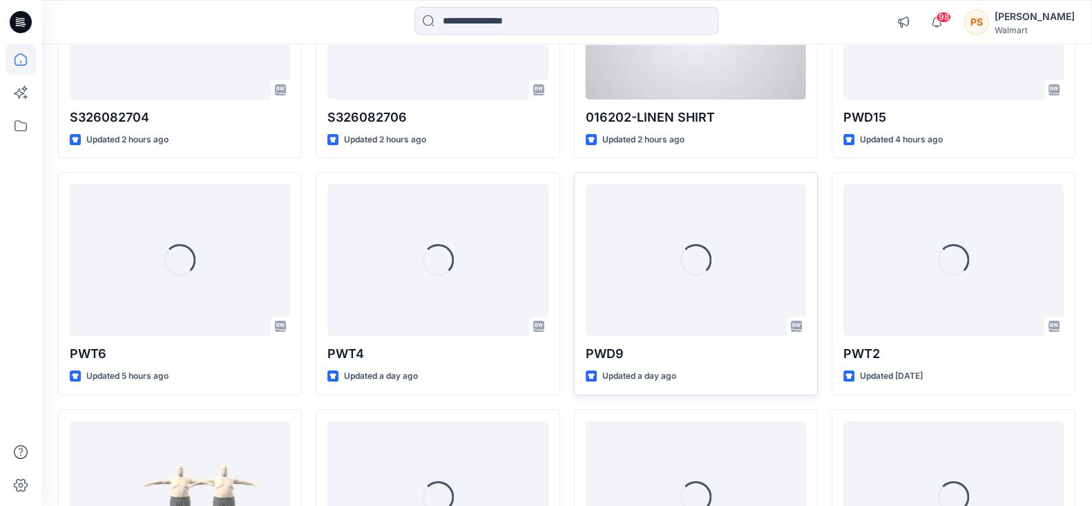
scroll to position [259, 0]
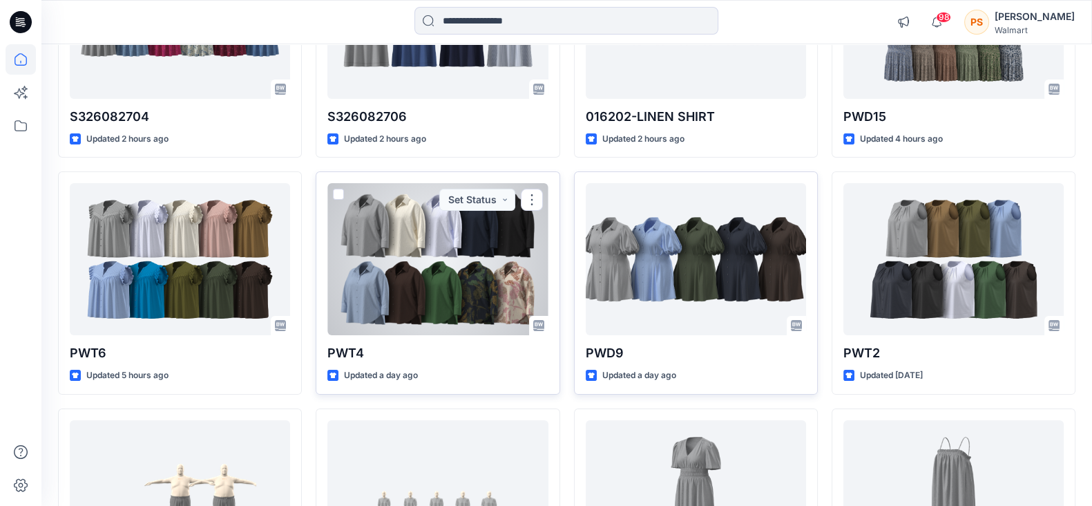
click at [490, 274] on div at bounding box center [437, 259] width 220 height 152
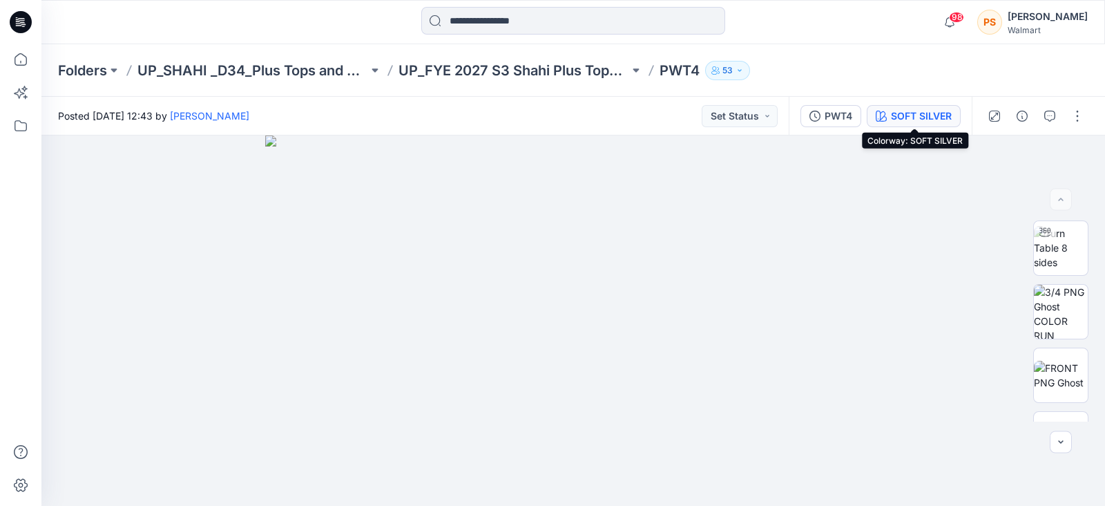
click at [928, 118] on div "SOFT SILVER" at bounding box center [921, 115] width 61 height 15
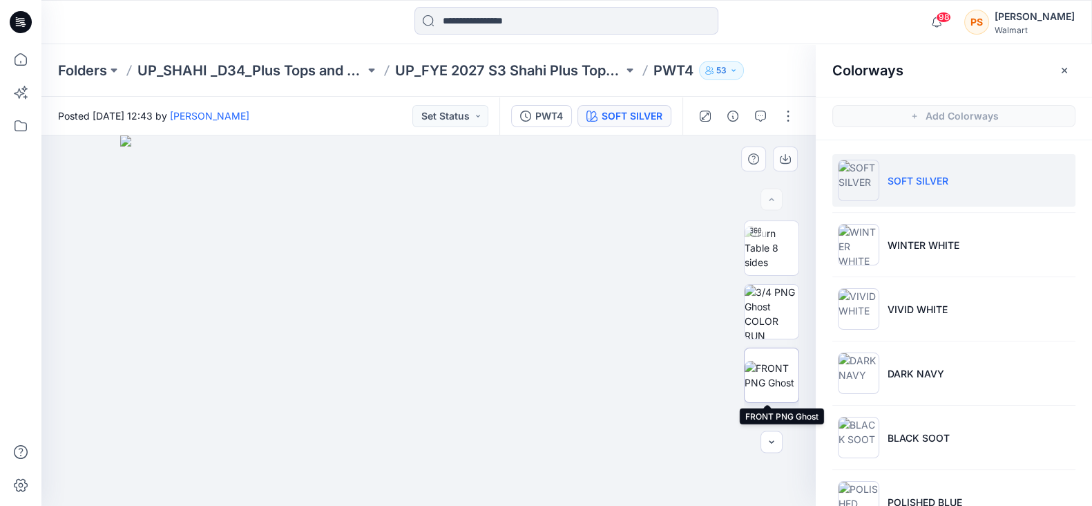
click at [753, 365] on img at bounding box center [772, 375] width 54 height 29
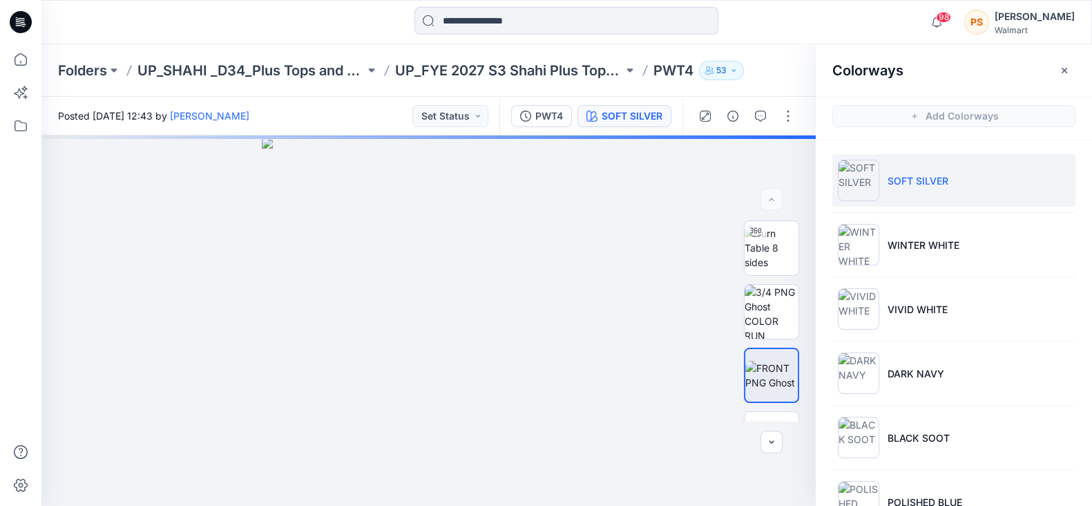
click at [779, 21] on div at bounding box center [566, 22] width 525 height 30
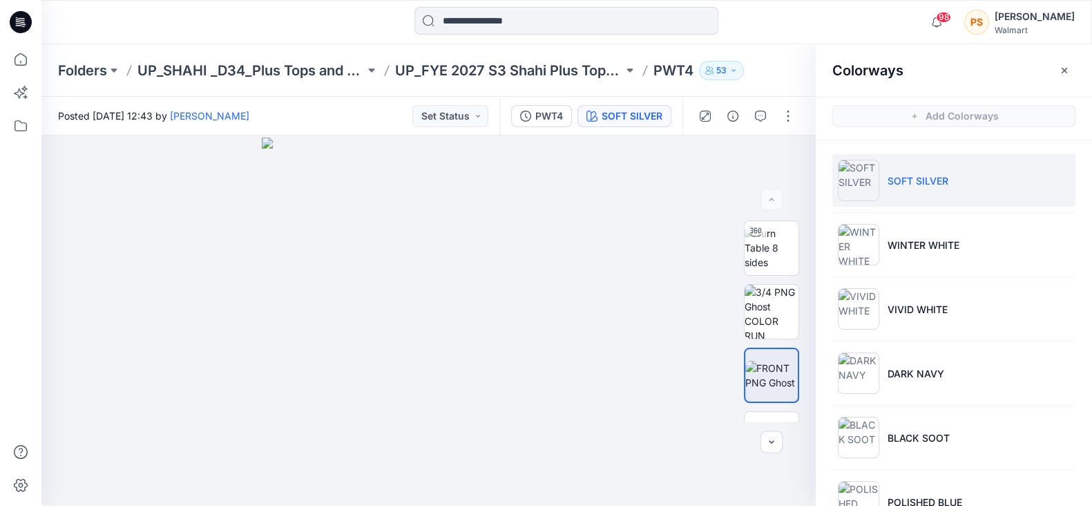
drag, startPoint x: 779, startPoint y: 21, endPoint x: 751, endPoint y: 27, distance: 28.9
click at [751, 27] on div at bounding box center [566, 22] width 525 height 30
click at [784, 160] on icon "button" at bounding box center [786, 157] width 6 height 7
click at [272, 19] on div at bounding box center [172, 22] width 262 height 30
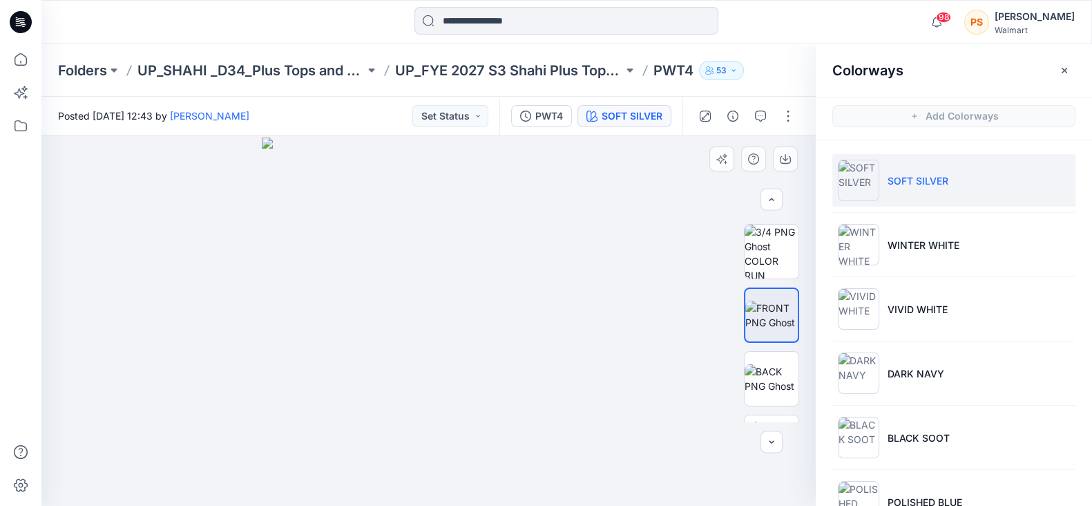
scroll to position [66, 0]
click at [778, 376] on img at bounding box center [772, 373] width 54 height 29
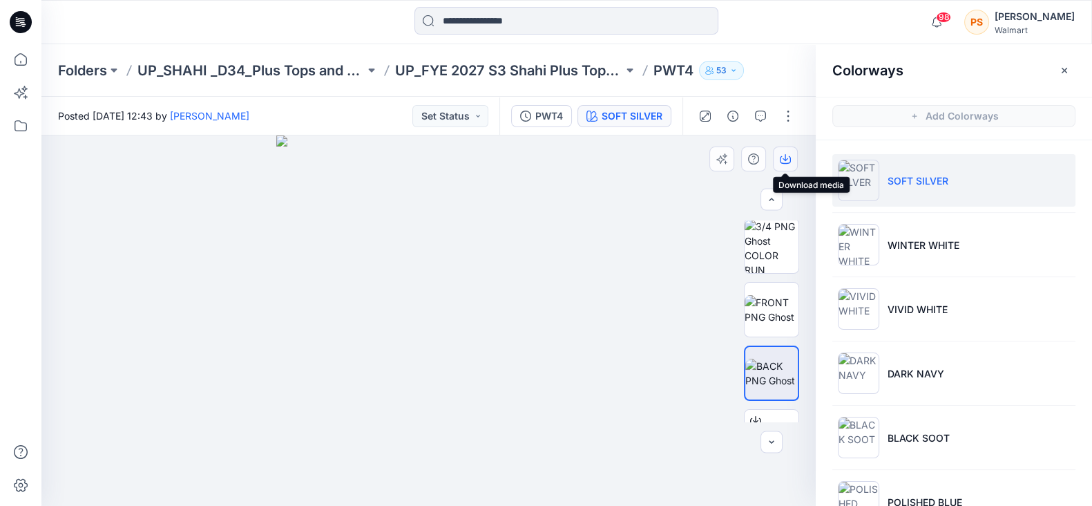
click at [785, 160] on icon "button" at bounding box center [785, 158] width 11 height 11
click at [315, 12] on div at bounding box center [566, 22] width 525 height 30
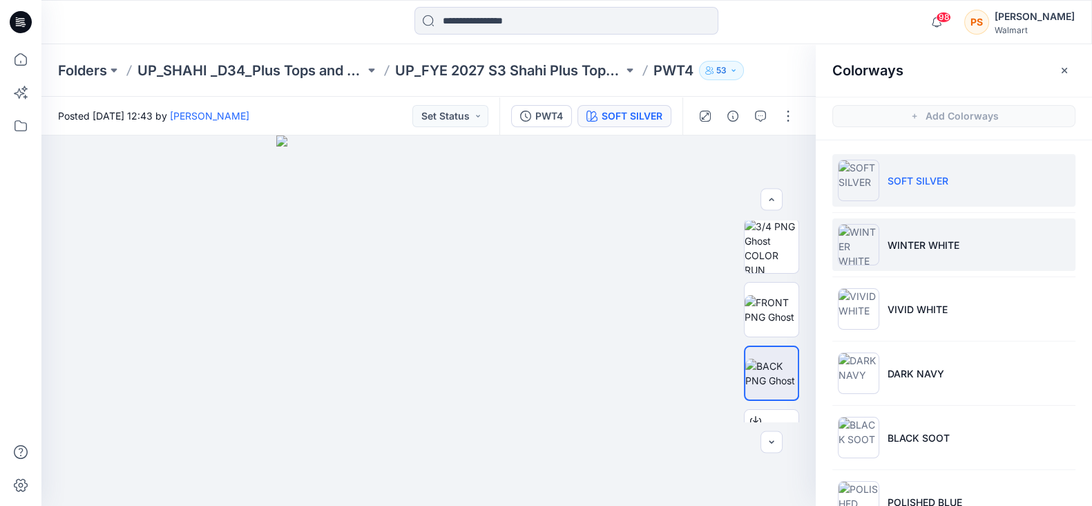
click at [944, 241] on p "WINTER WHITE" at bounding box center [924, 245] width 72 height 15
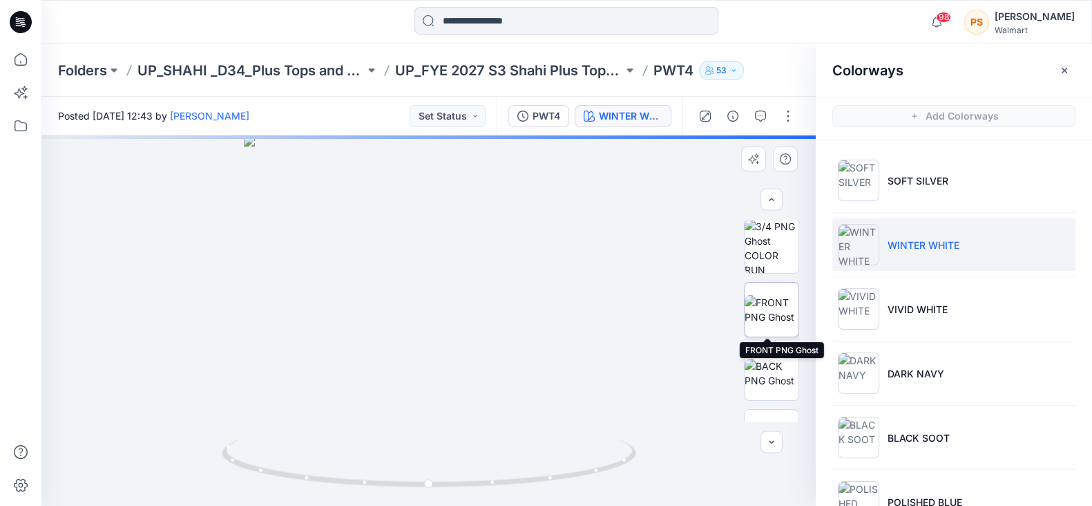
click at [761, 319] on img at bounding box center [772, 309] width 54 height 29
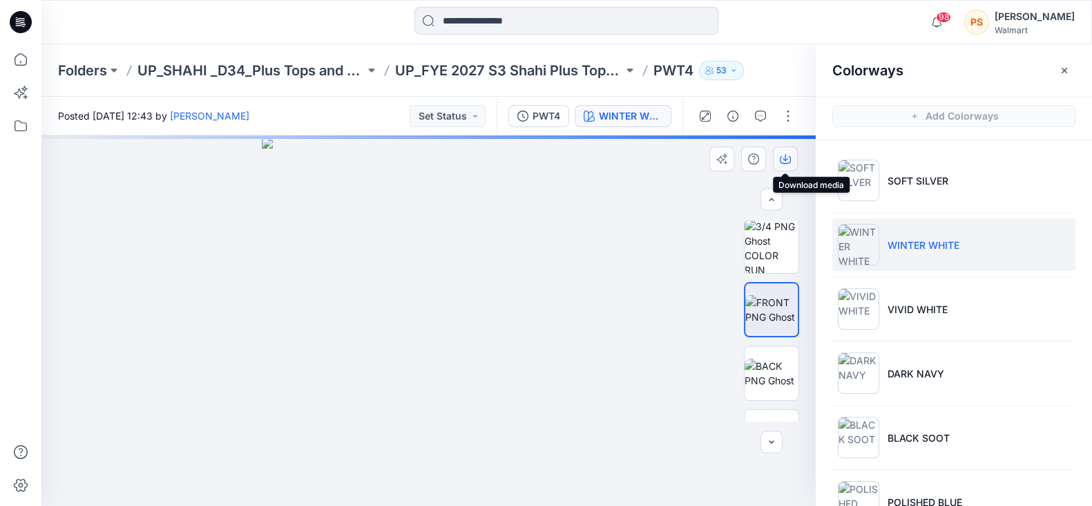
click at [787, 160] on icon "button" at bounding box center [785, 158] width 11 height 11
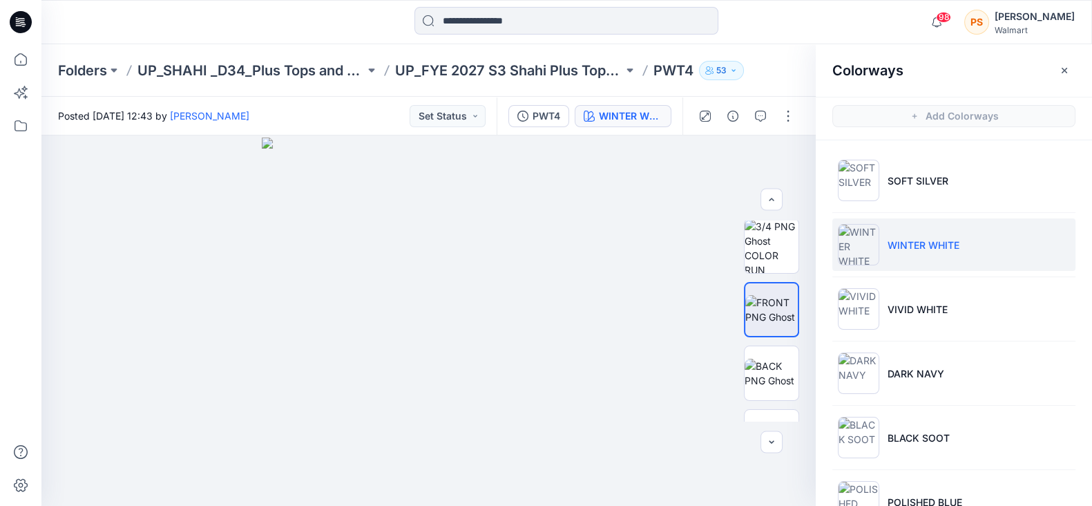
click at [300, 8] on div at bounding box center [172, 22] width 262 height 30
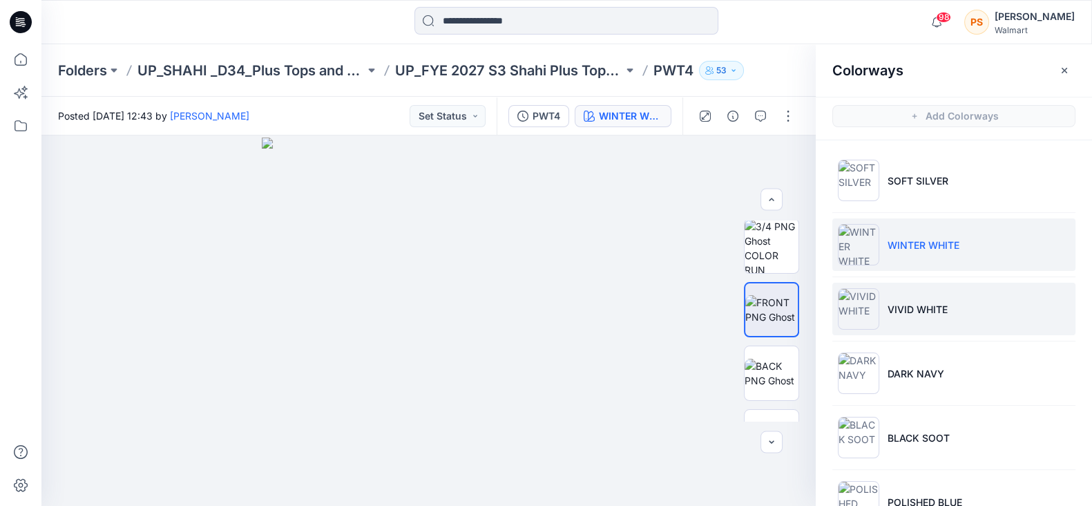
click at [940, 316] on li "VIVID WHITE" at bounding box center [953, 309] width 243 height 52
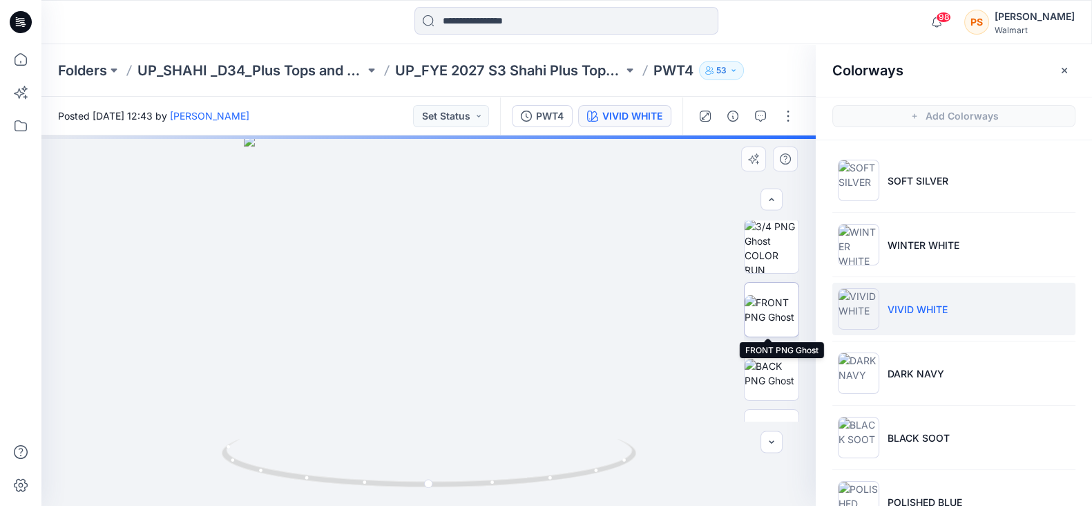
click at [774, 300] on img at bounding box center [772, 309] width 54 height 29
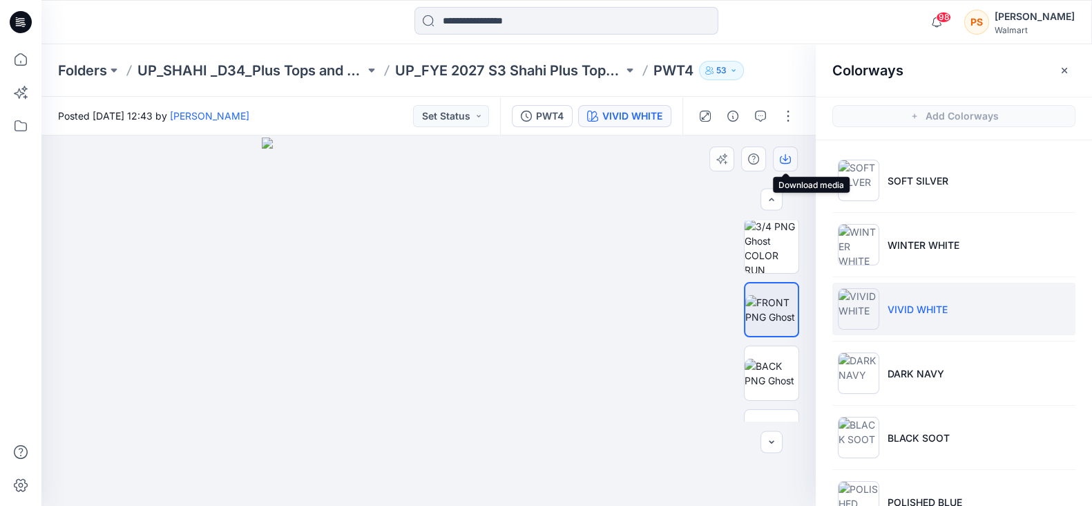
click at [782, 157] on icon "button" at bounding box center [785, 158] width 11 height 11
click at [332, 23] on div at bounding box center [566, 22] width 525 height 30
click at [784, 158] on icon "button" at bounding box center [785, 158] width 11 height 11
click at [313, 25] on div at bounding box center [566, 22] width 525 height 30
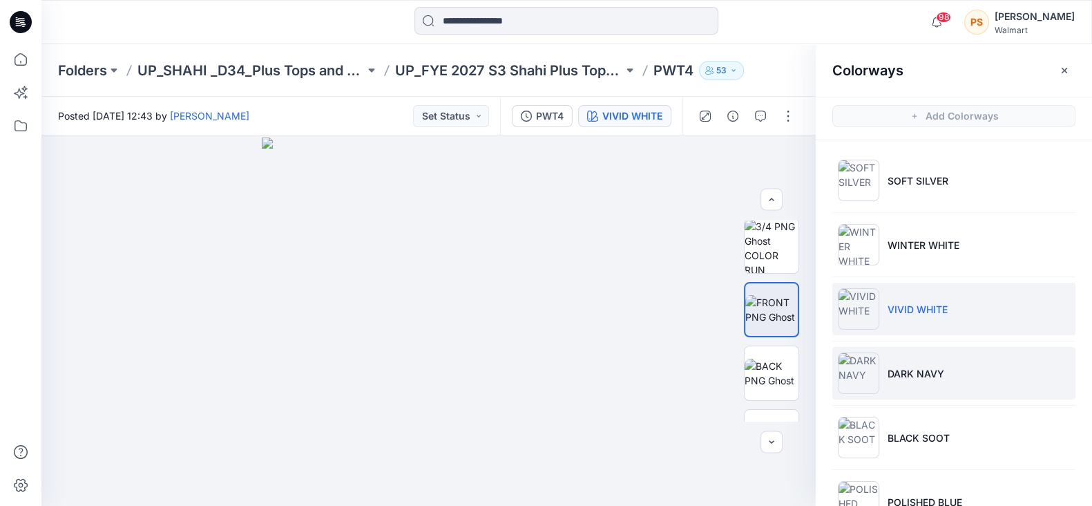
click at [912, 366] on p "DARK NAVY" at bounding box center [916, 373] width 57 height 15
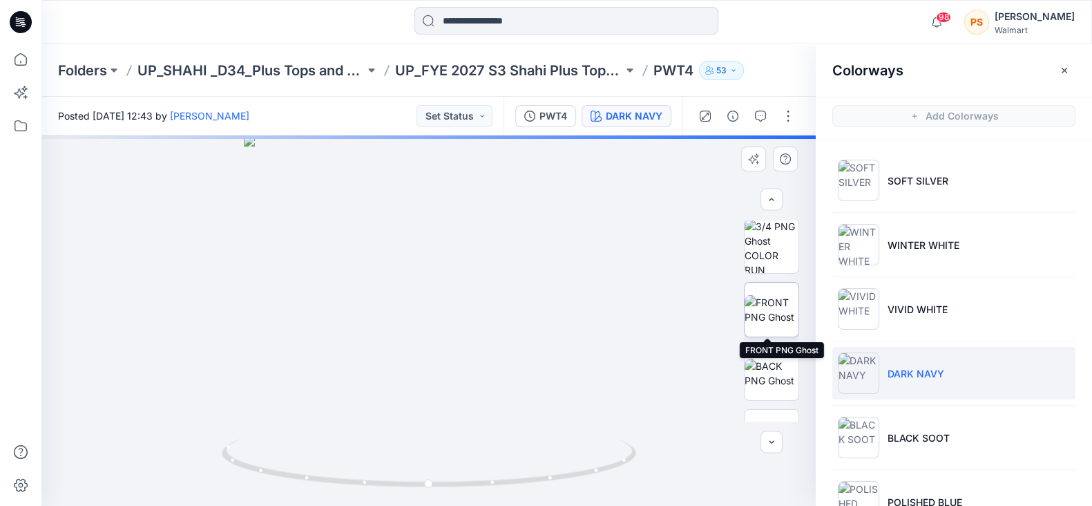
click at [776, 324] on img at bounding box center [772, 309] width 54 height 29
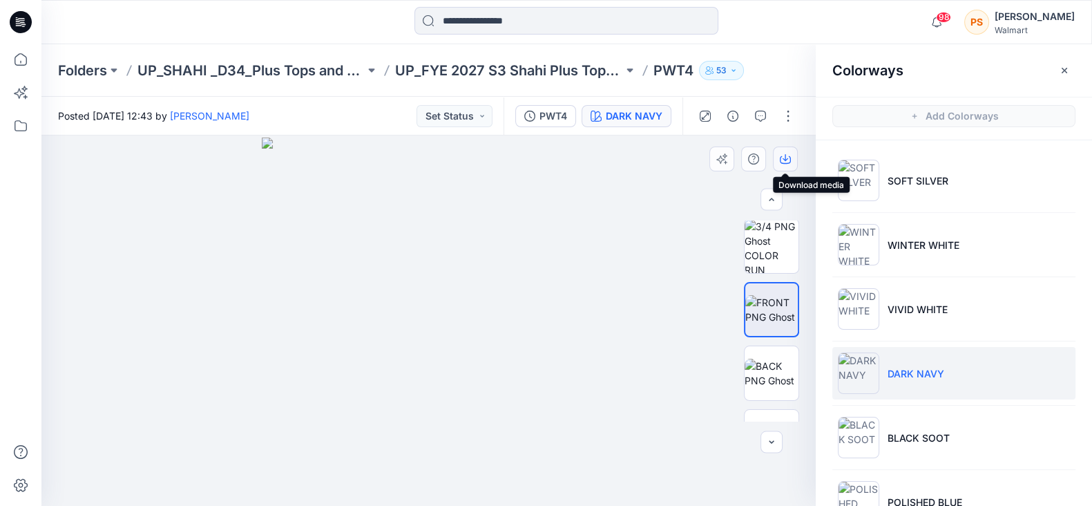
click at [781, 161] on icon "button" at bounding box center [785, 158] width 11 height 11
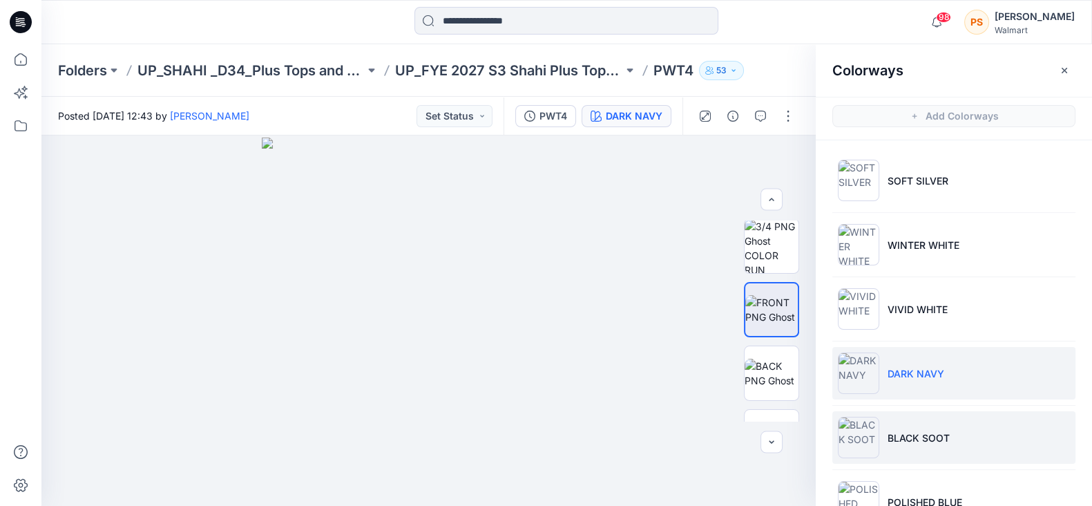
click at [941, 449] on li "BLACK SOOT" at bounding box center [953, 437] width 243 height 52
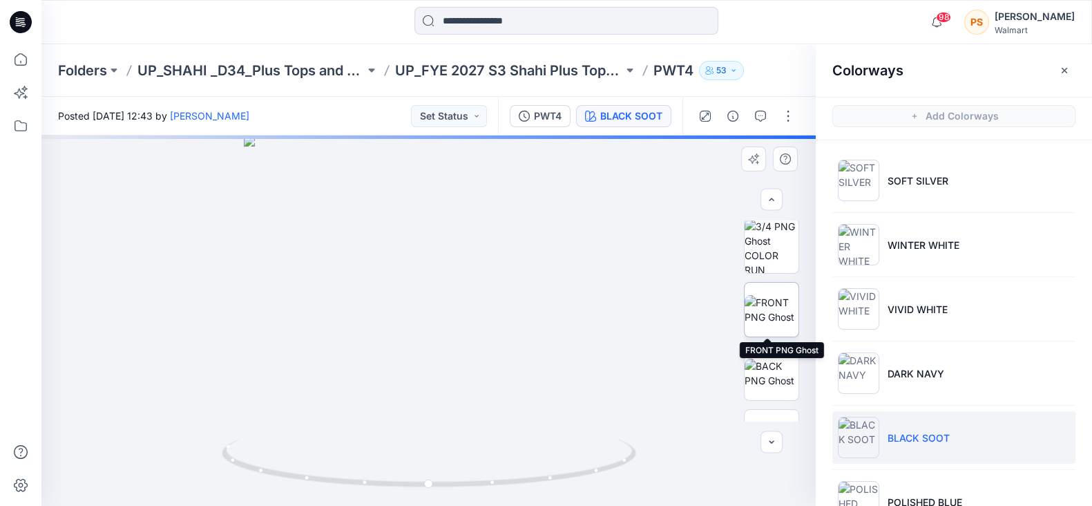
click at [770, 305] on img at bounding box center [772, 309] width 54 height 29
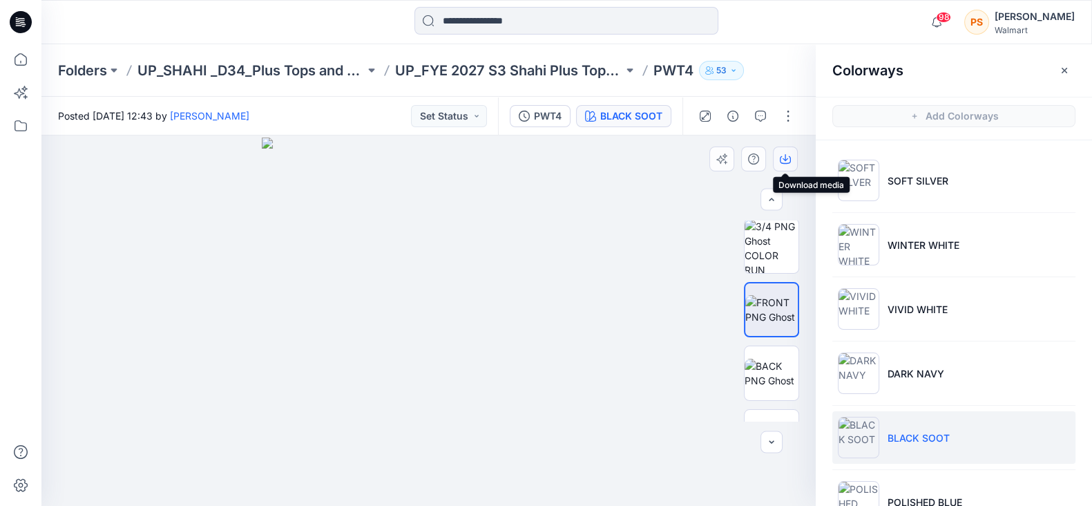
click at [785, 157] on icon "button" at bounding box center [786, 157] width 6 height 7
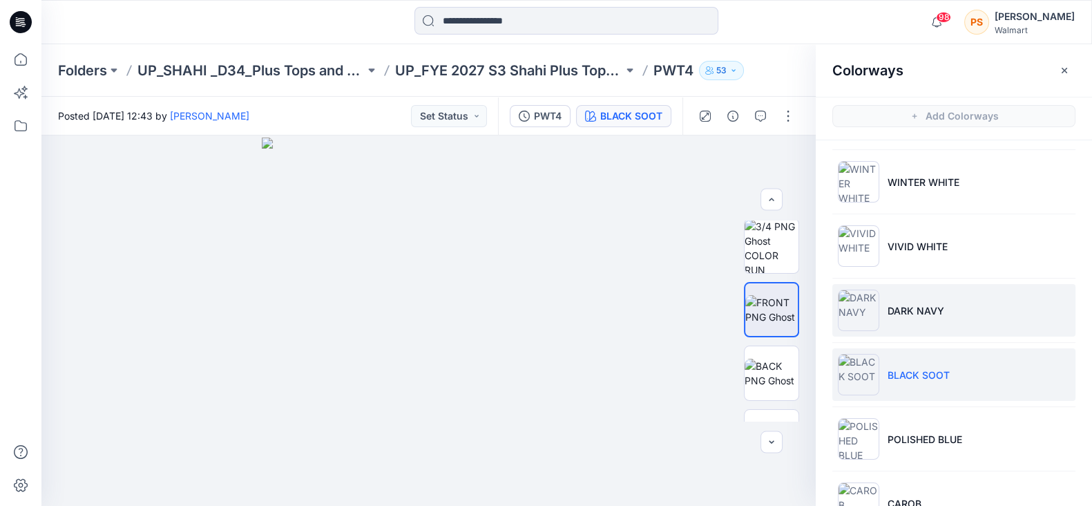
scroll to position [86, 0]
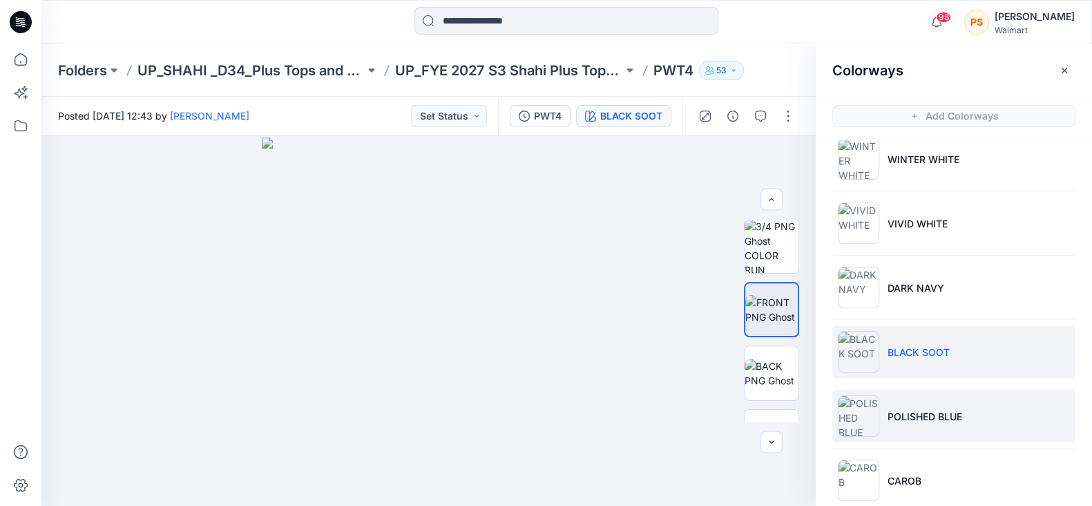
click at [937, 399] on li "POLISHED BLUE" at bounding box center [953, 416] width 243 height 52
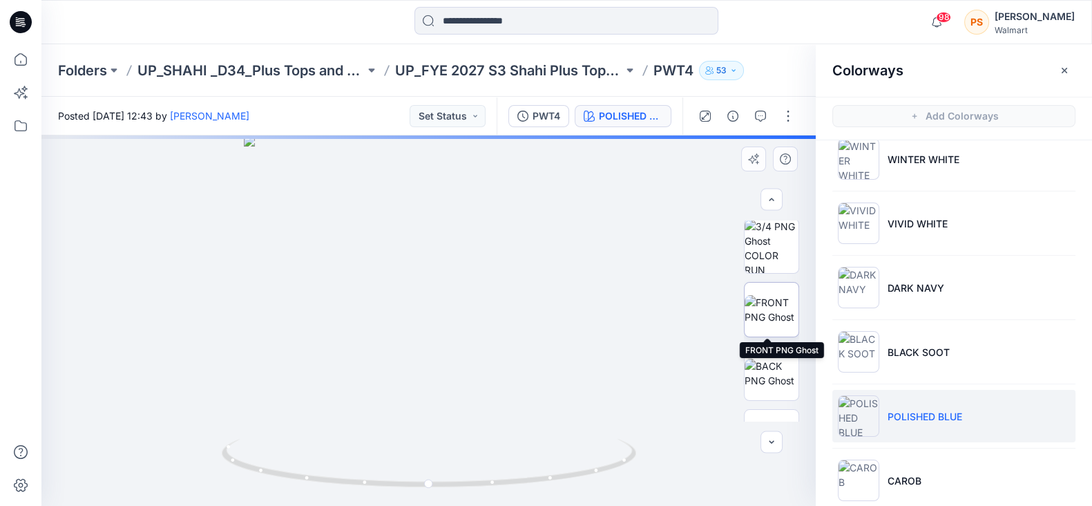
click at [770, 312] on img at bounding box center [772, 309] width 54 height 29
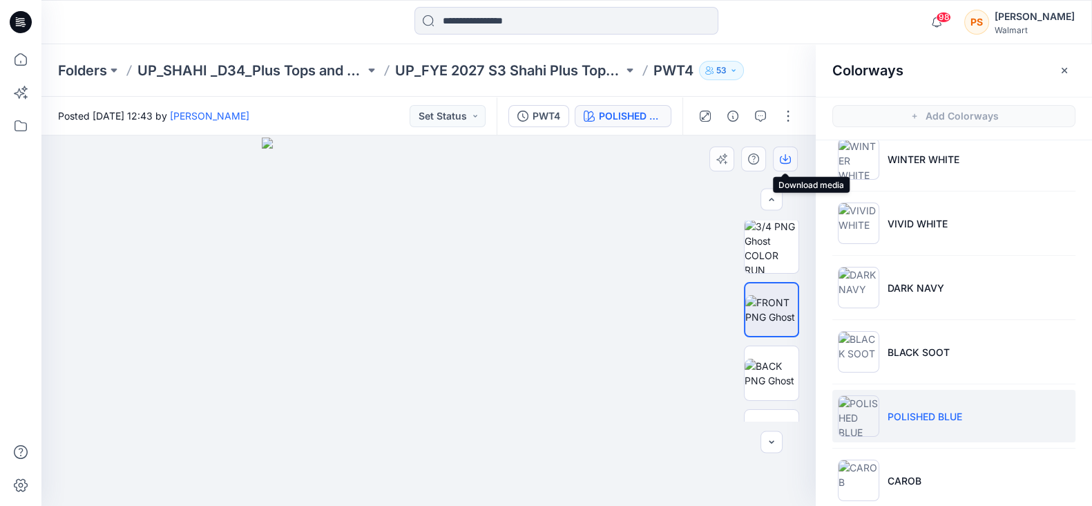
click at [783, 155] on icon "button" at bounding box center [785, 158] width 11 height 11
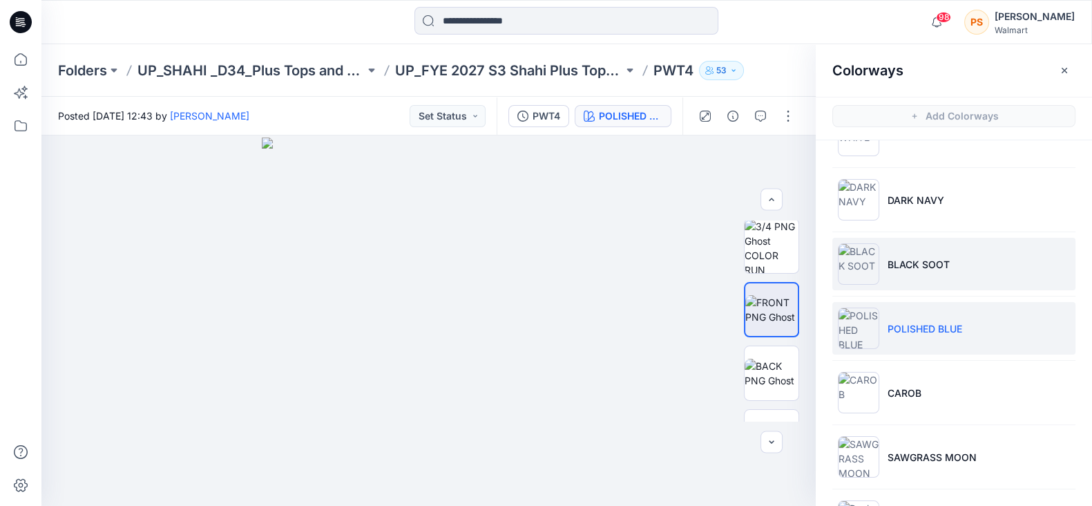
scroll to position [259, 0]
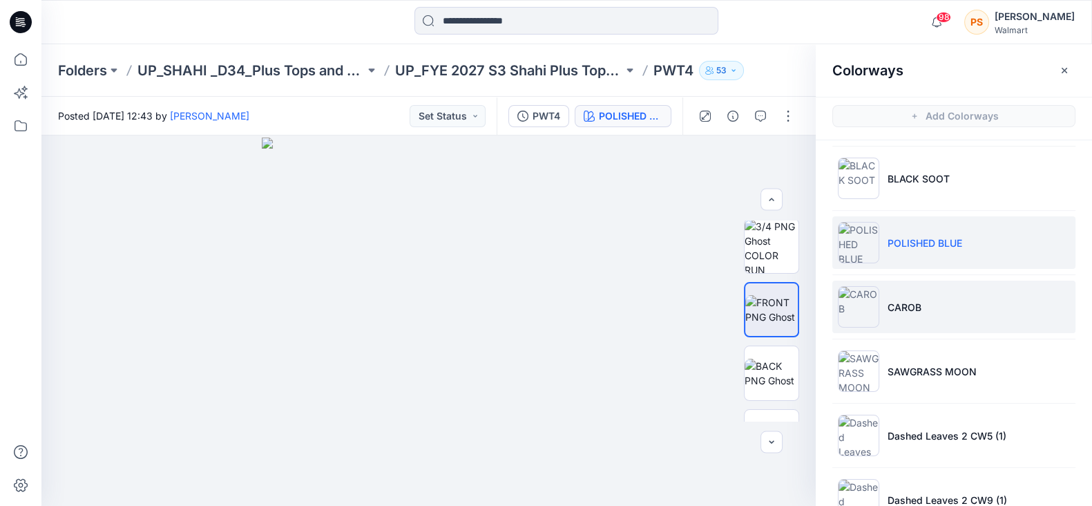
click at [1005, 319] on li "CAROB" at bounding box center [953, 306] width 243 height 52
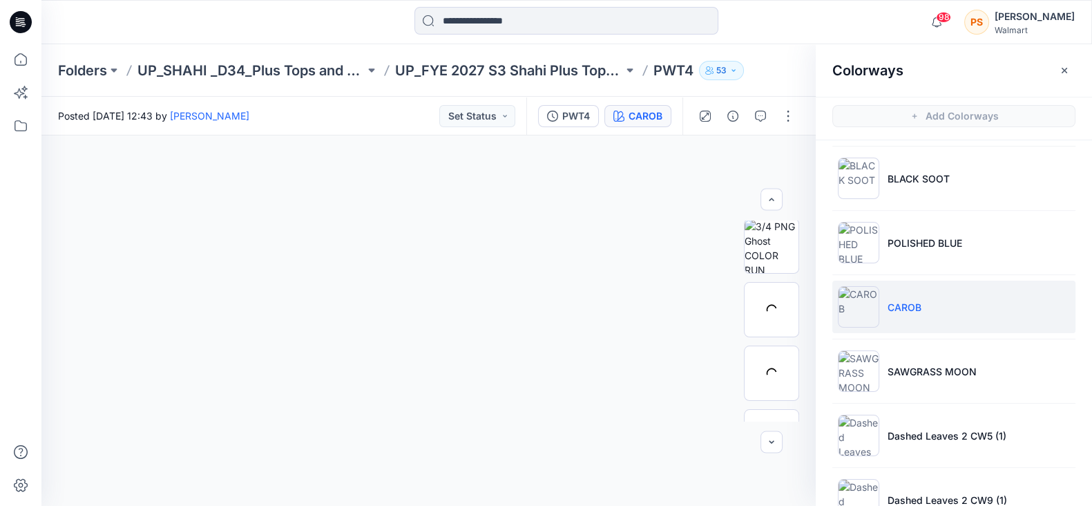
click at [900, 324] on li "CAROB" at bounding box center [953, 306] width 243 height 52
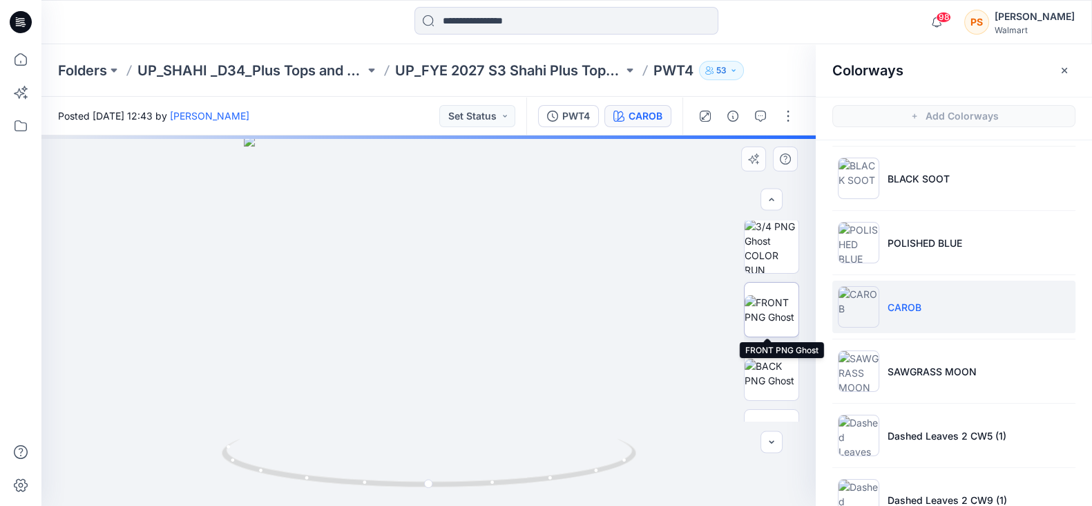
click at [768, 316] on img at bounding box center [772, 309] width 54 height 29
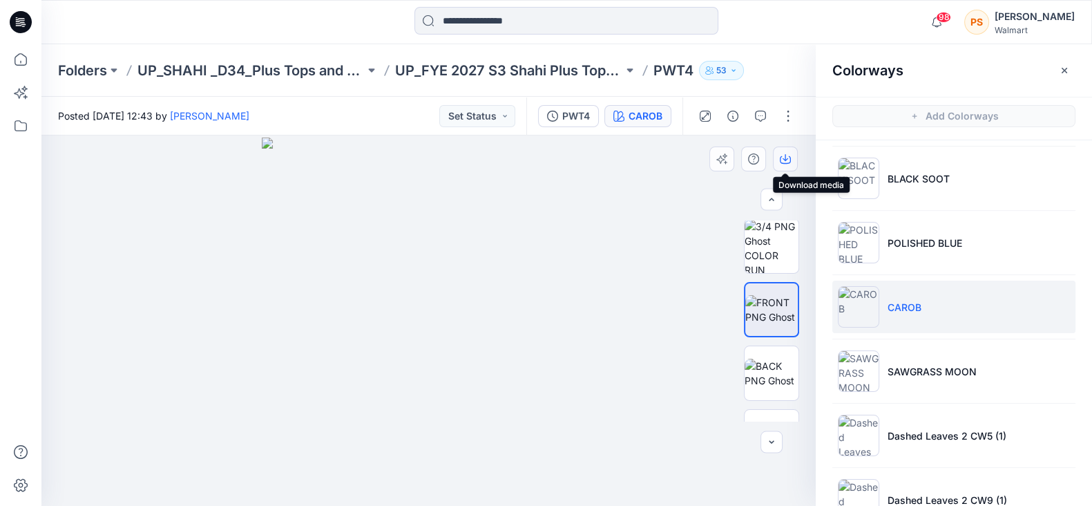
click at [784, 160] on icon "button" at bounding box center [785, 158] width 11 height 11
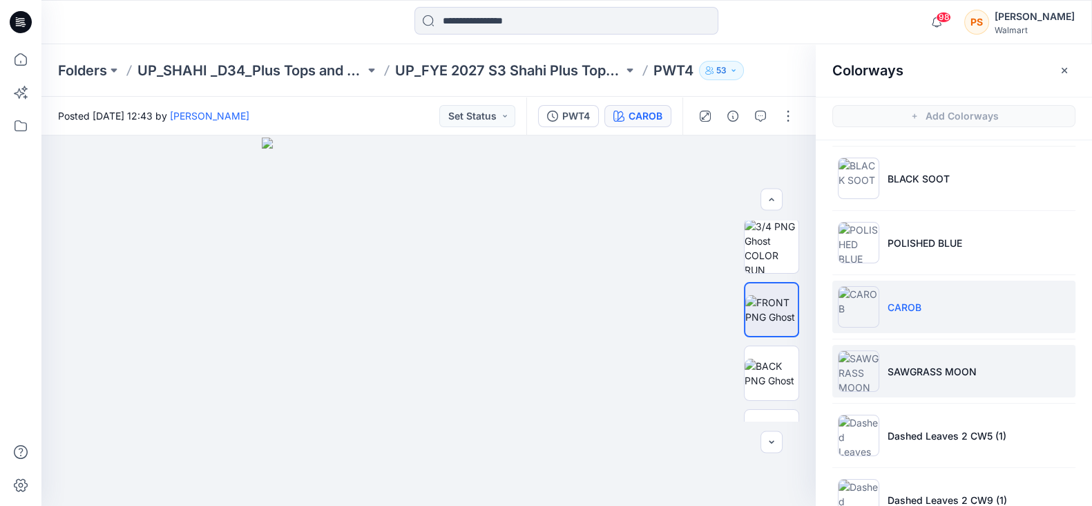
click at [937, 367] on p "SAWGRASS MOON" at bounding box center [932, 371] width 89 height 15
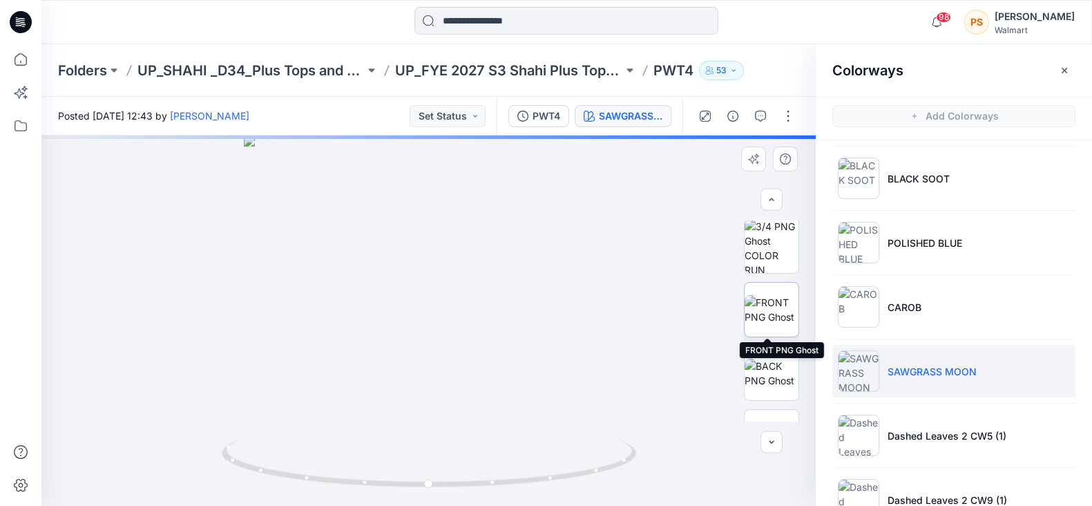
click at [760, 309] on img at bounding box center [772, 309] width 54 height 29
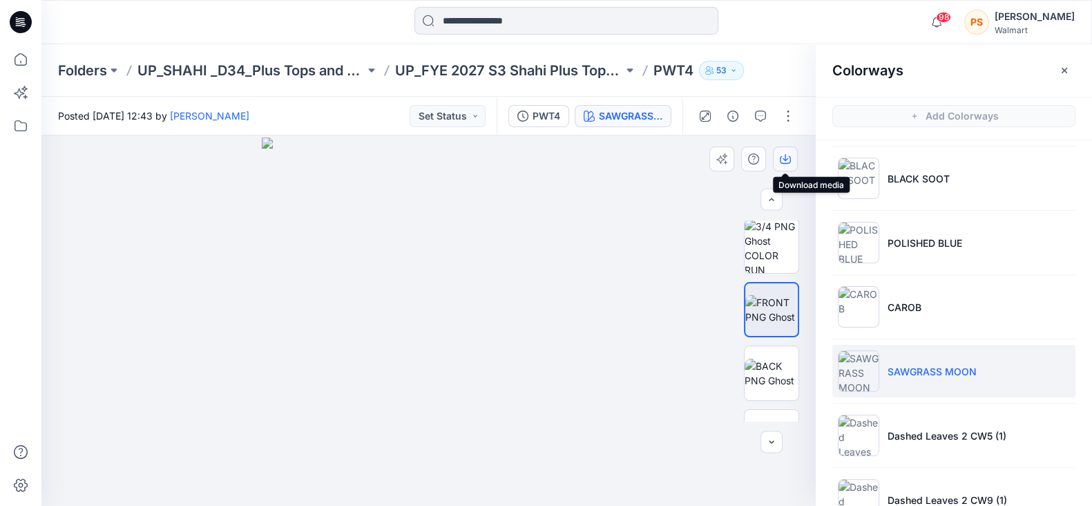
click at [787, 160] on icon "button" at bounding box center [785, 158] width 11 height 11
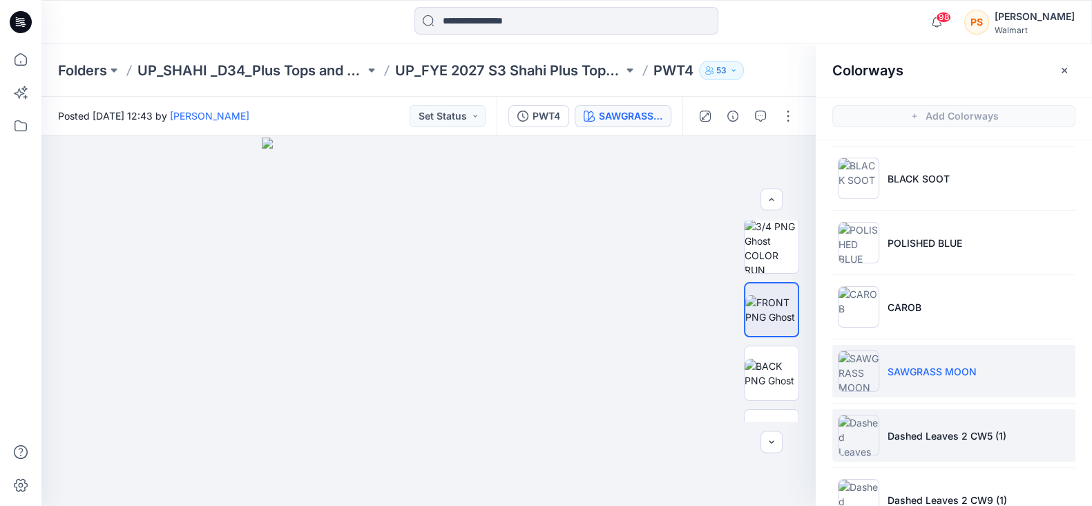
click at [921, 436] on p "Dashed Leaves 2 CW5 (1)" at bounding box center [947, 435] width 119 height 15
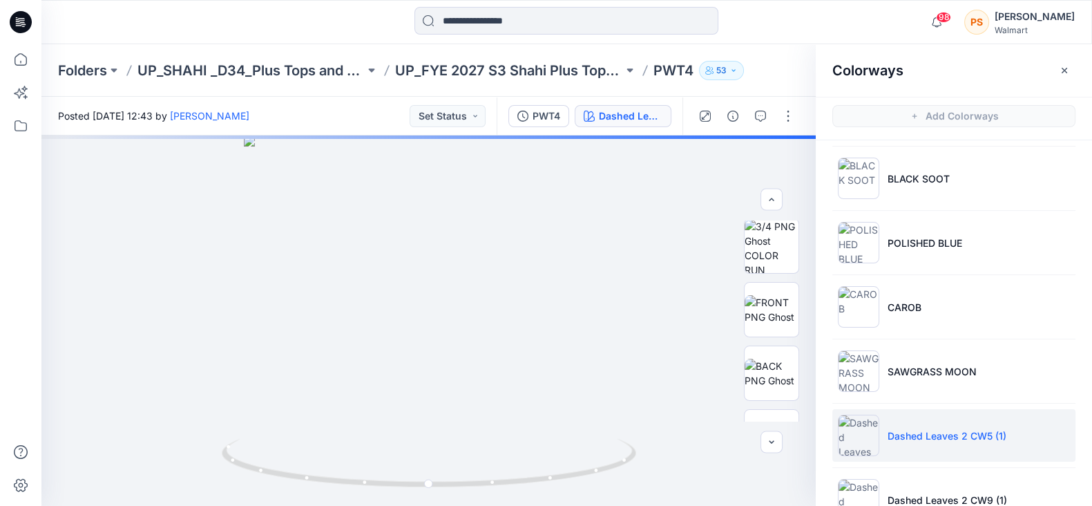
click at [306, 19] on div at bounding box center [566, 22] width 525 height 30
click at [762, 301] on img at bounding box center [772, 309] width 54 height 29
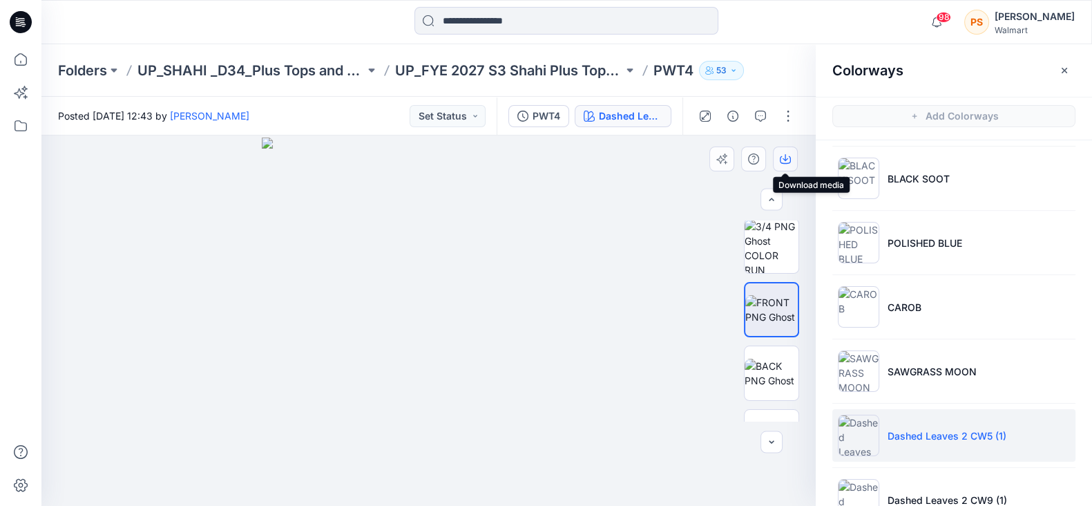
click at [784, 155] on icon "button" at bounding box center [785, 158] width 11 height 11
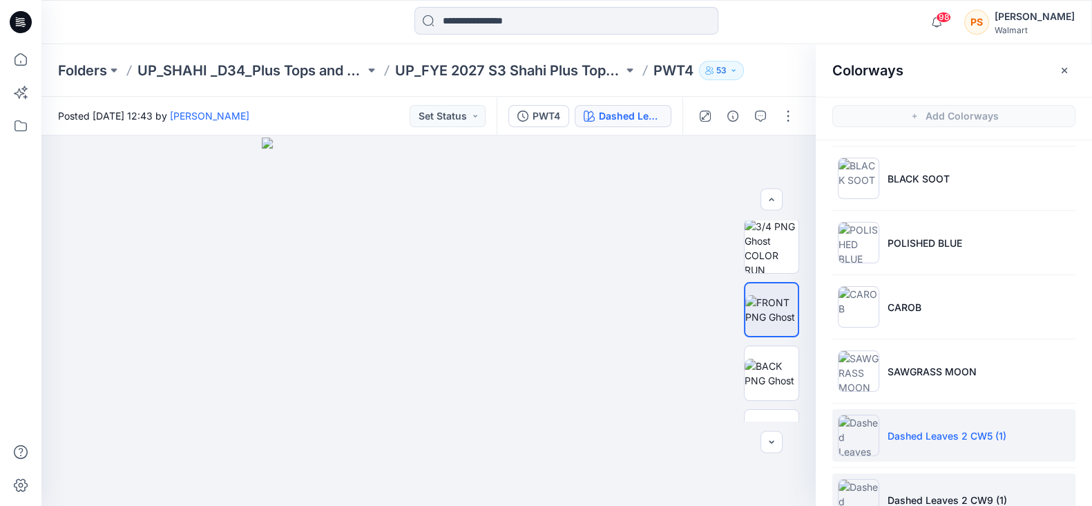
click at [946, 488] on li "Dashed Leaves 2 CW9 (1)" at bounding box center [953, 499] width 243 height 52
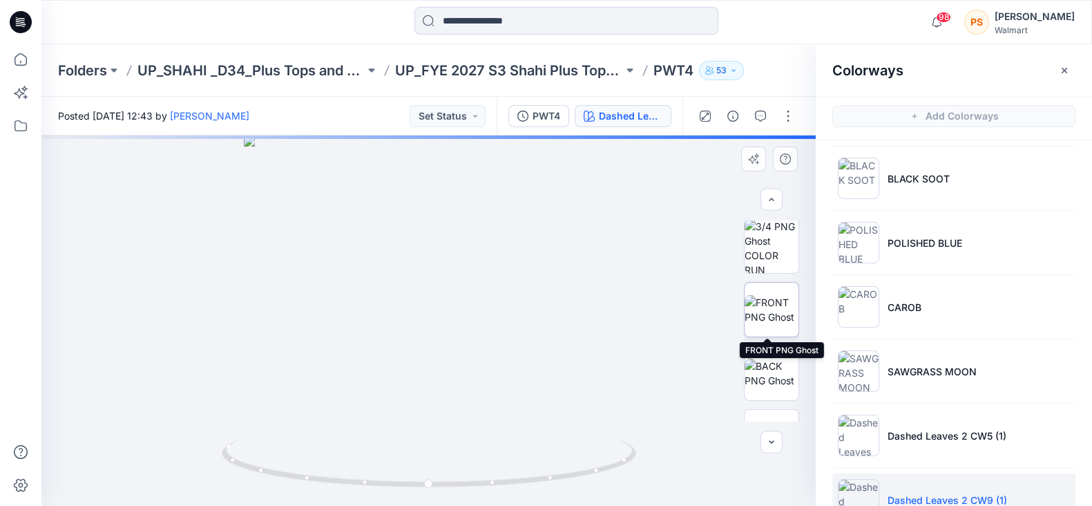
click at [776, 300] on img at bounding box center [772, 309] width 54 height 29
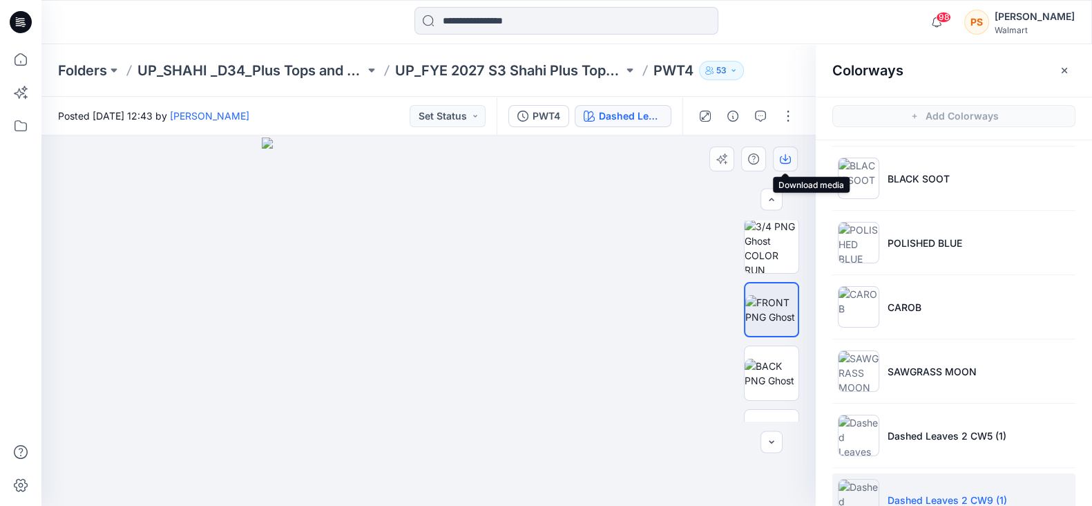
click at [787, 166] on button "button" at bounding box center [785, 158] width 25 height 25
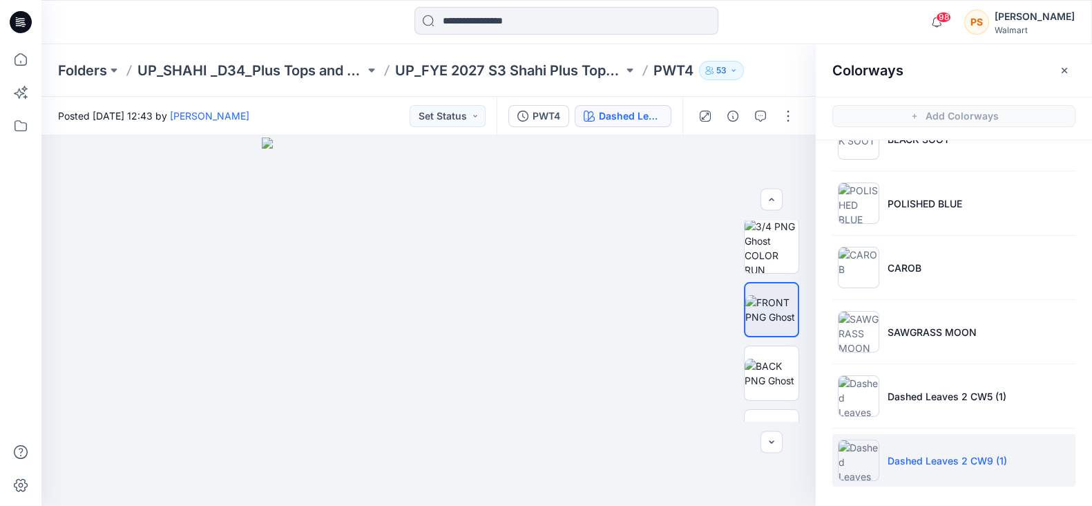
click at [345, 32] on div at bounding box center [566, 22] width 525 height 30
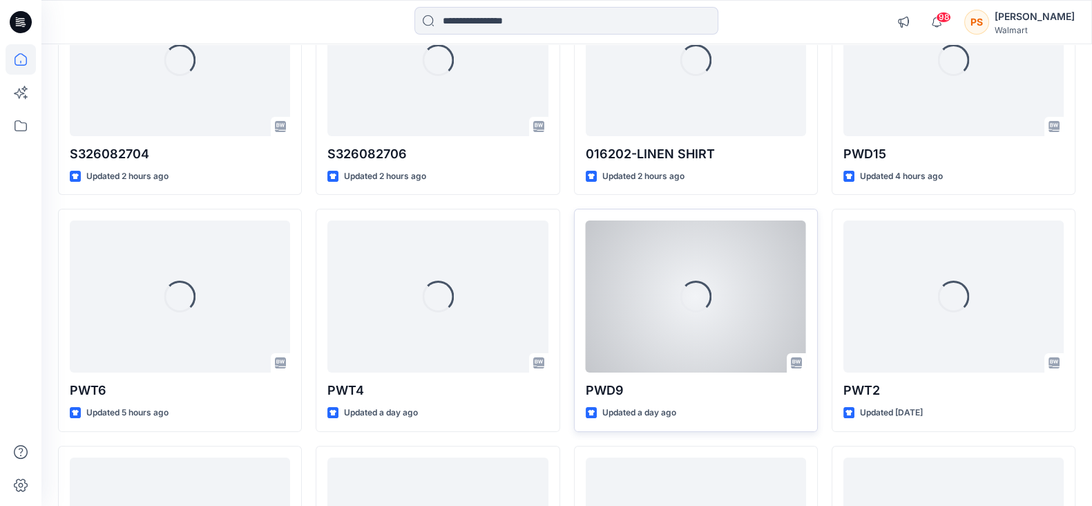
scroll to position [259, 0]
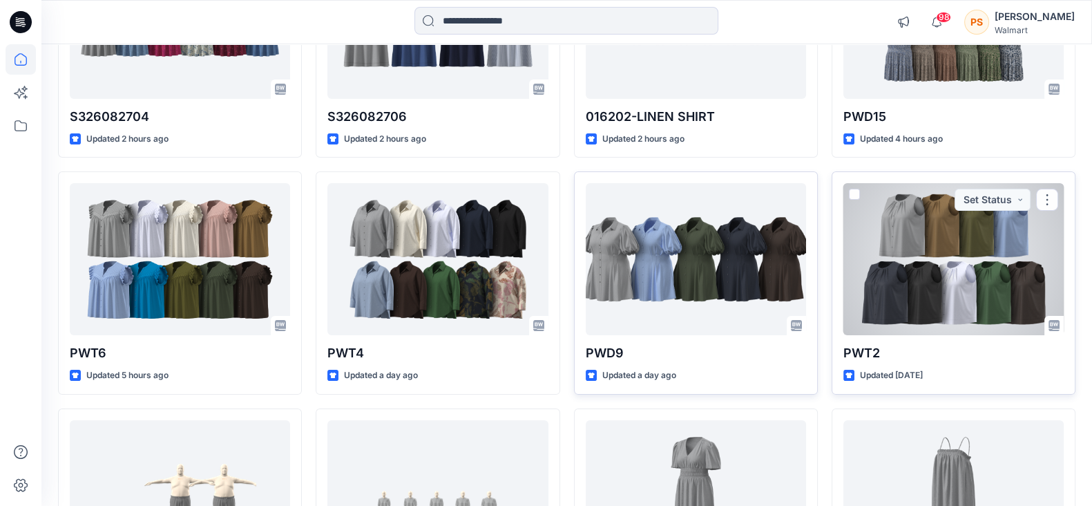
click at [982, 254] on div at bounding box center [953, 259] width 220 height 152
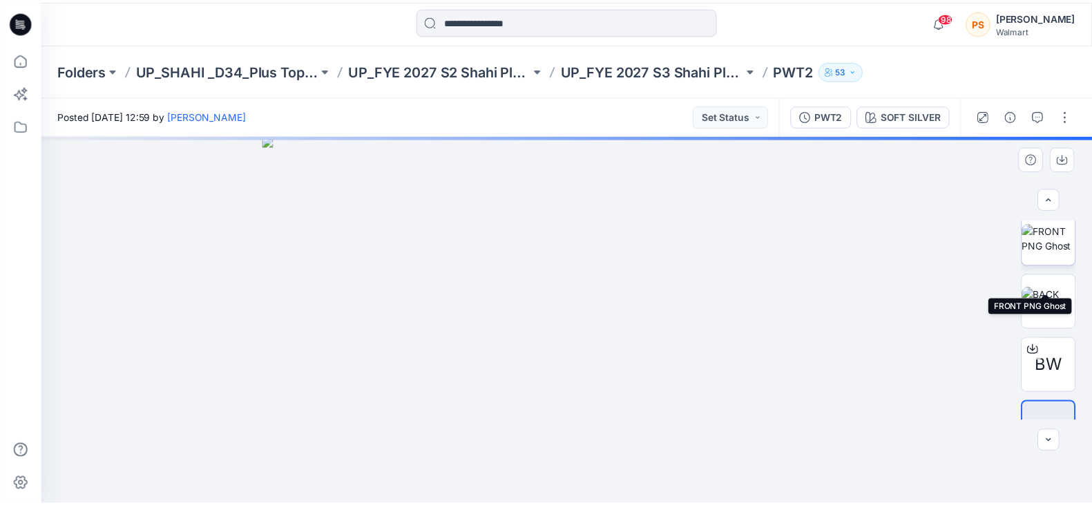
scroll to position [172, 0]
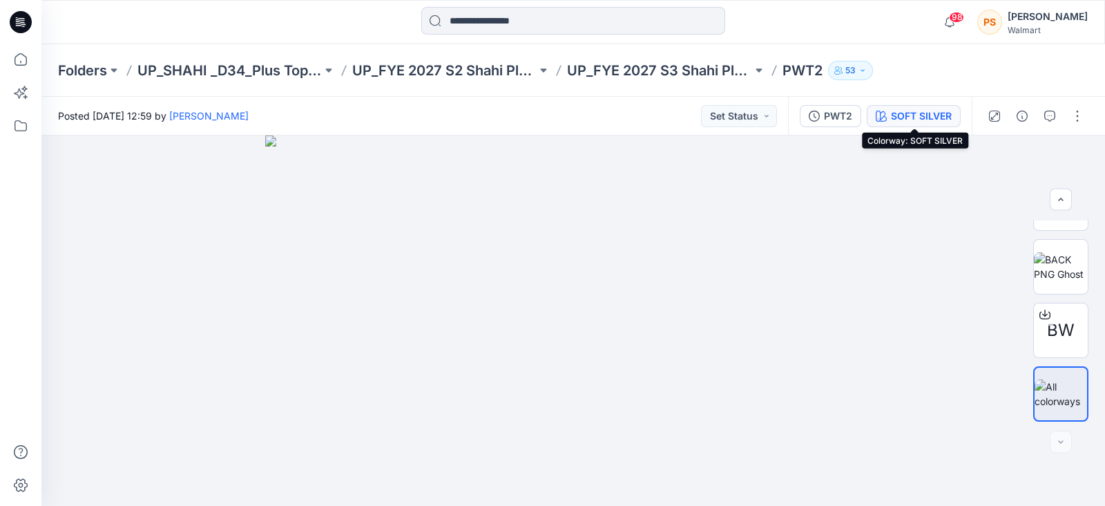
click at [901, 116] on div "SOFT SILVER" at bounding box center [921, 115] width 61 height 15
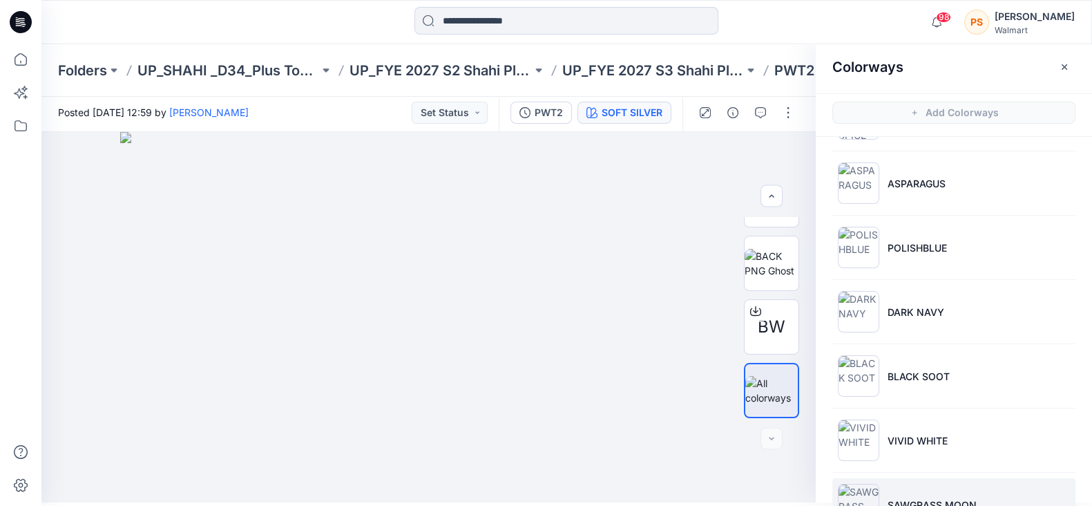
scroll to position [0, 0]
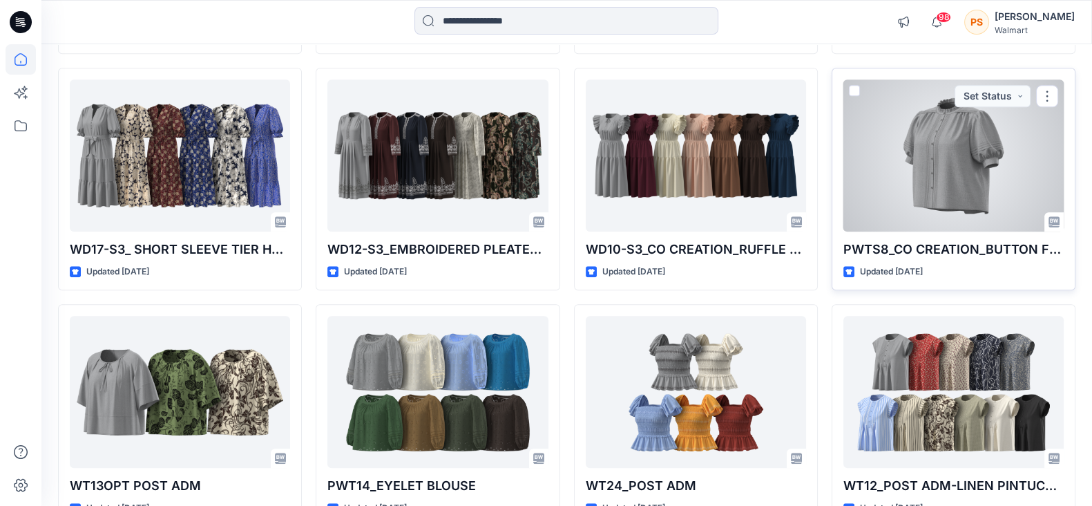
scroll to position [1677, 0]
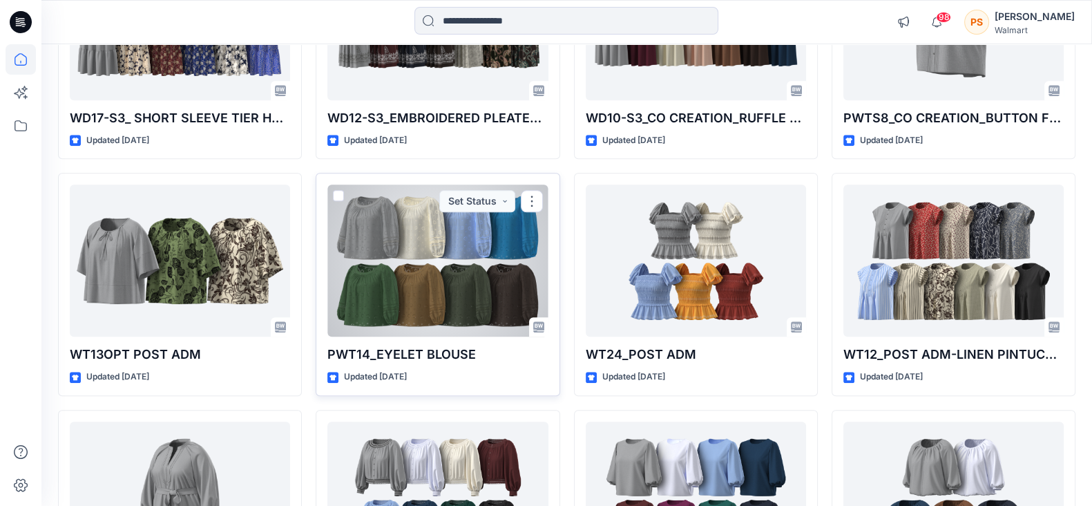
click at [482, 264] on div at bounding box center [437, 260] width 220 height 152
